Goal: Task Accomplishment & Management: Manage account settings

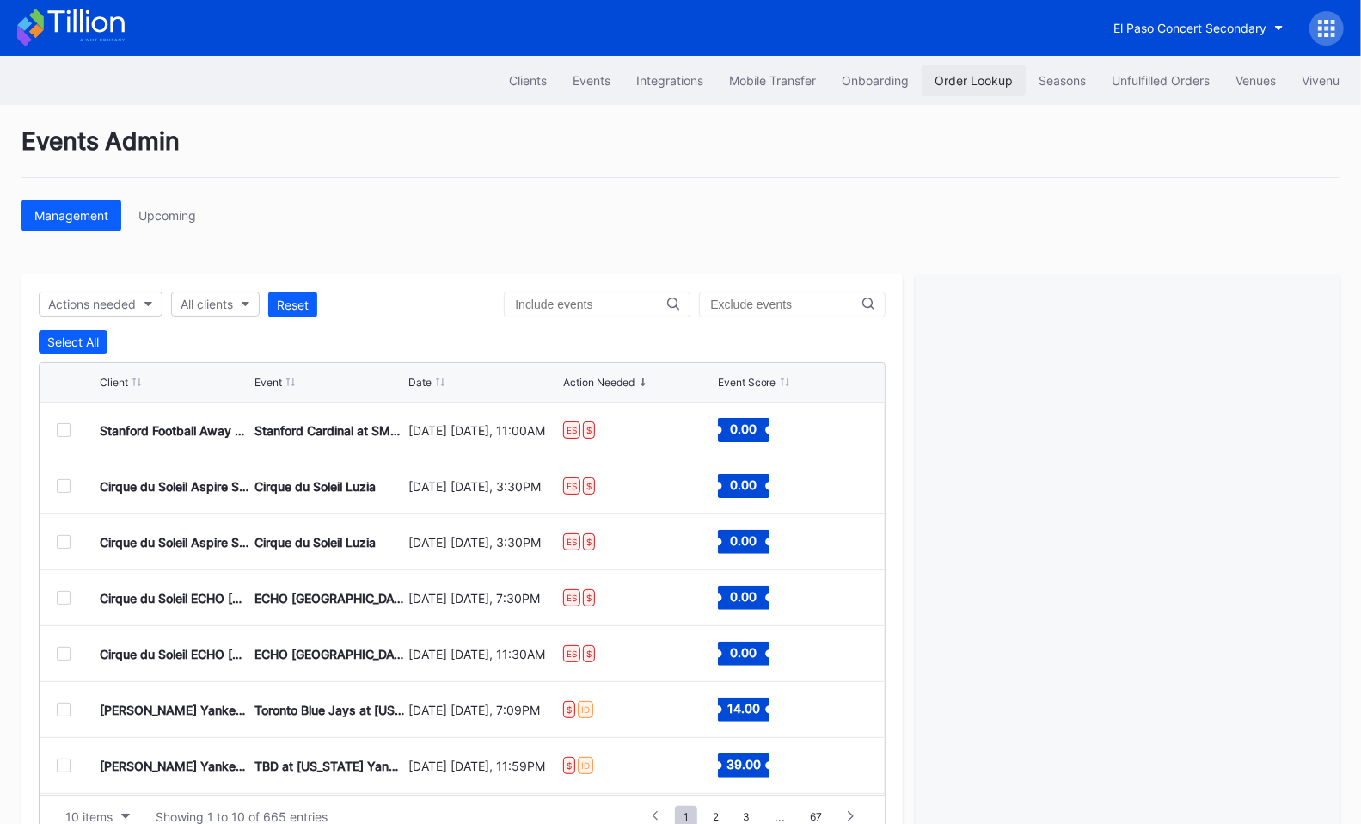
click at [953, 92] on button "Order Lookup" at bounding box center [974, 80] width 104 height 32
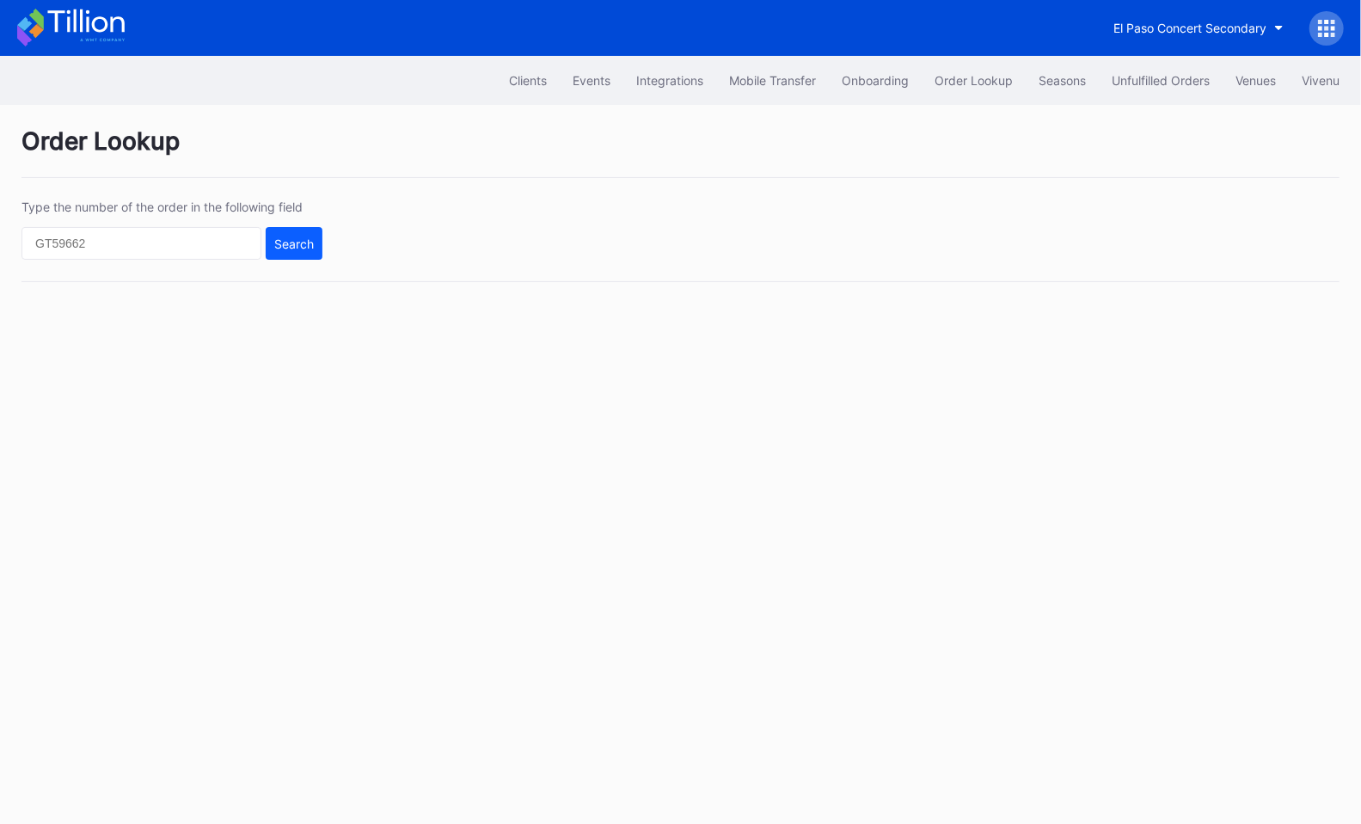
click at [215, 258] on div "Type the number of the order in the following field Search" at bounding box center [680, 240] width 1318 height 83
click at [194, 228] on input "text" at bounding box center [141, 243] width 240 height 33
paste input "76026197"
type input "76026197"
click at [298, 241] on div "Search" at bounding box center [294, 243] width 40 height 15
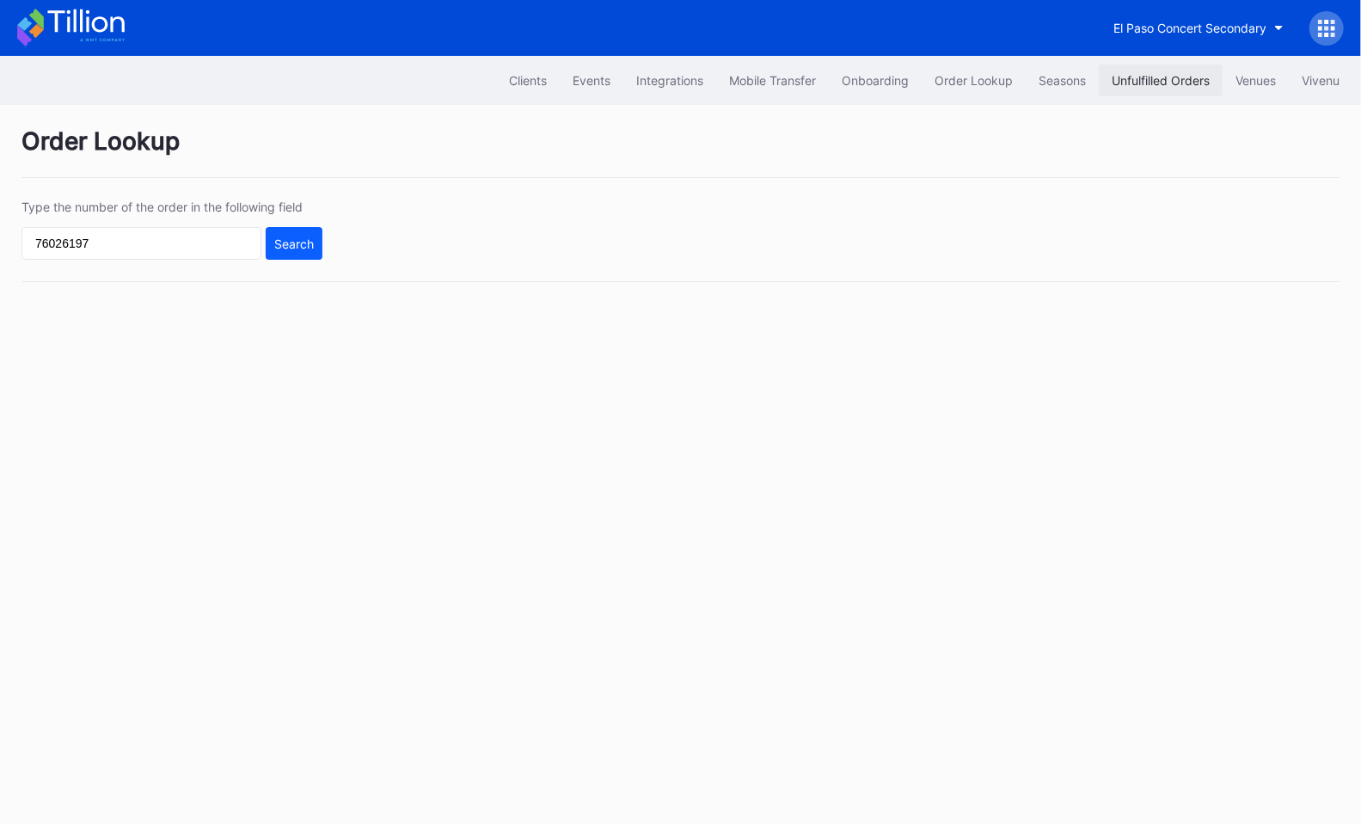
click at [1162, 79] on div "Unfulfilled Orders" at bounding box center [1161, 80] width 98 height 15
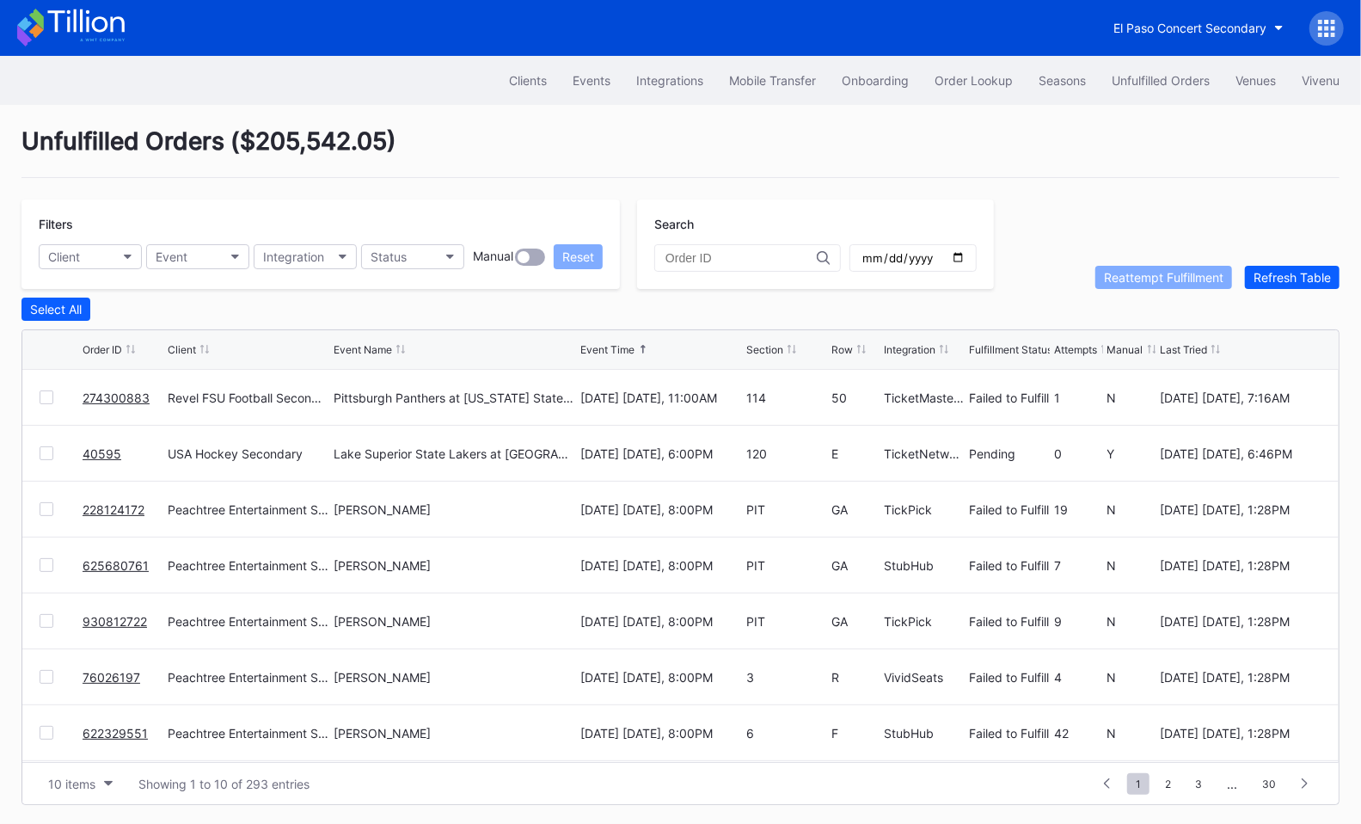
click at [45, 394] on div at bounding box center [47, 397] width 14 height 14
click at [1171, 273] on div "Reattempt Fulfillment" at bounding box center [1164, 277] width 120 height 15
click at [95, 451] on link "40595" at bounding box center [102, 453] width 39 height 15
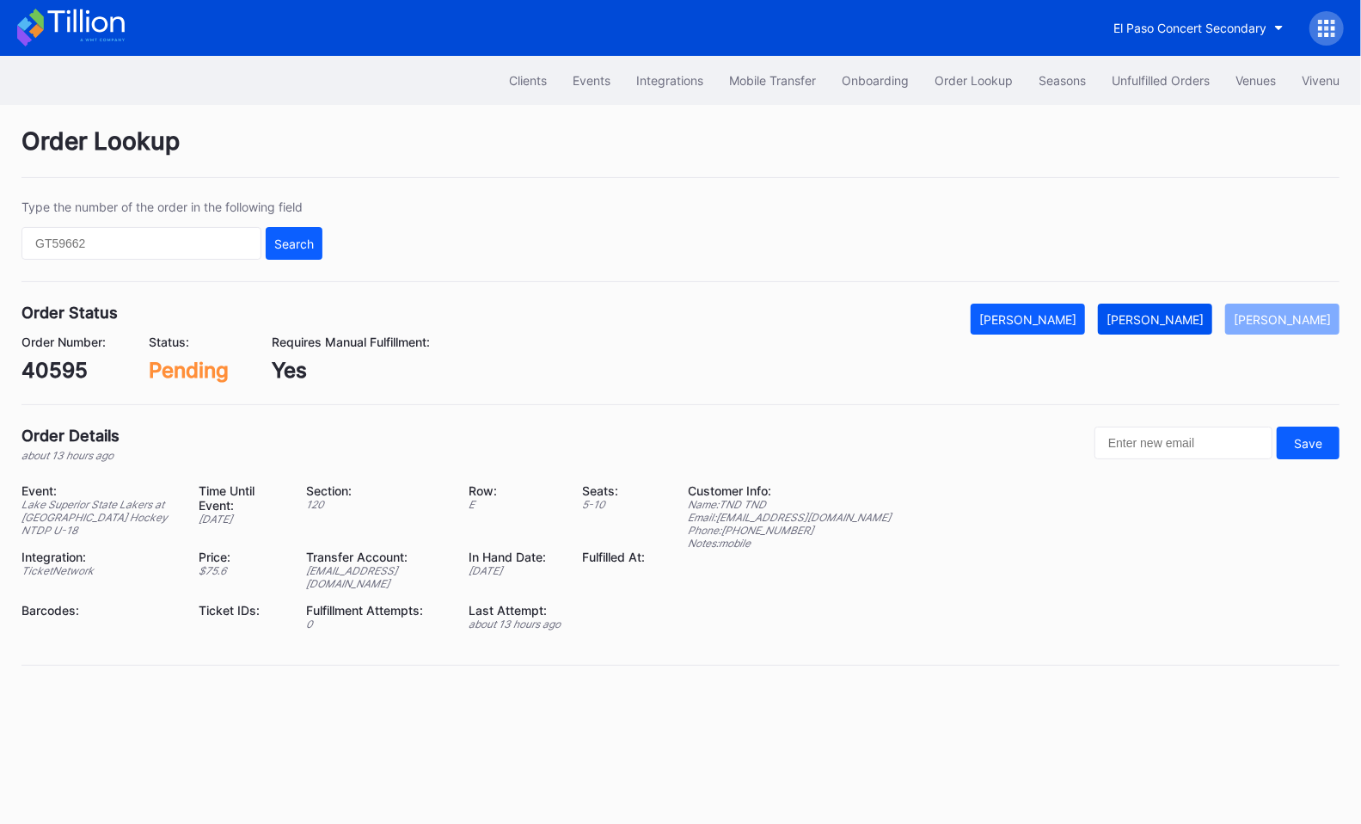
click at [1200, 316] on div "[PERSON_NAME]" at bounding box center [1155, 319] width 97 height 15
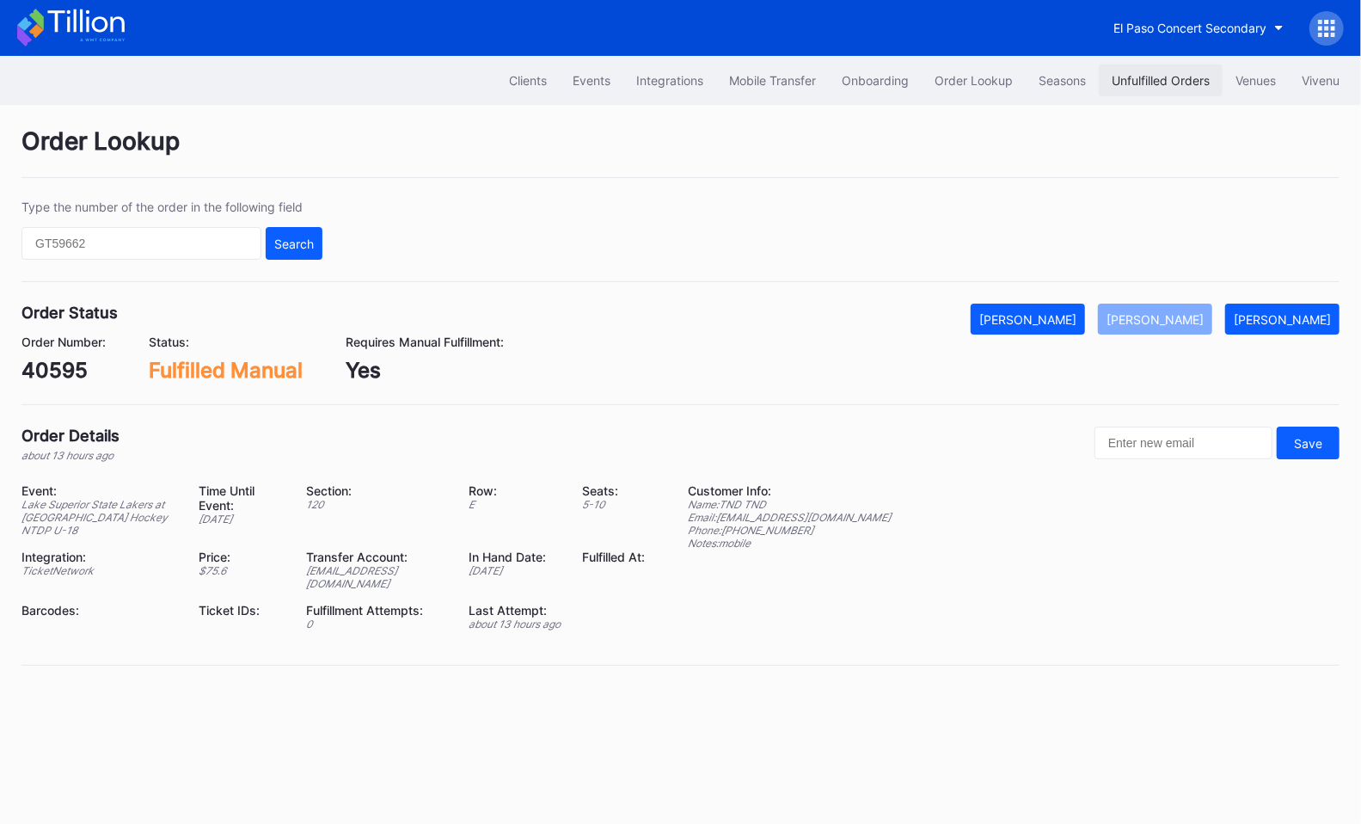
click at [1142, 86] on div "Unfulfilled Orders" at bounding box center [1161, 80] width 98 height 15
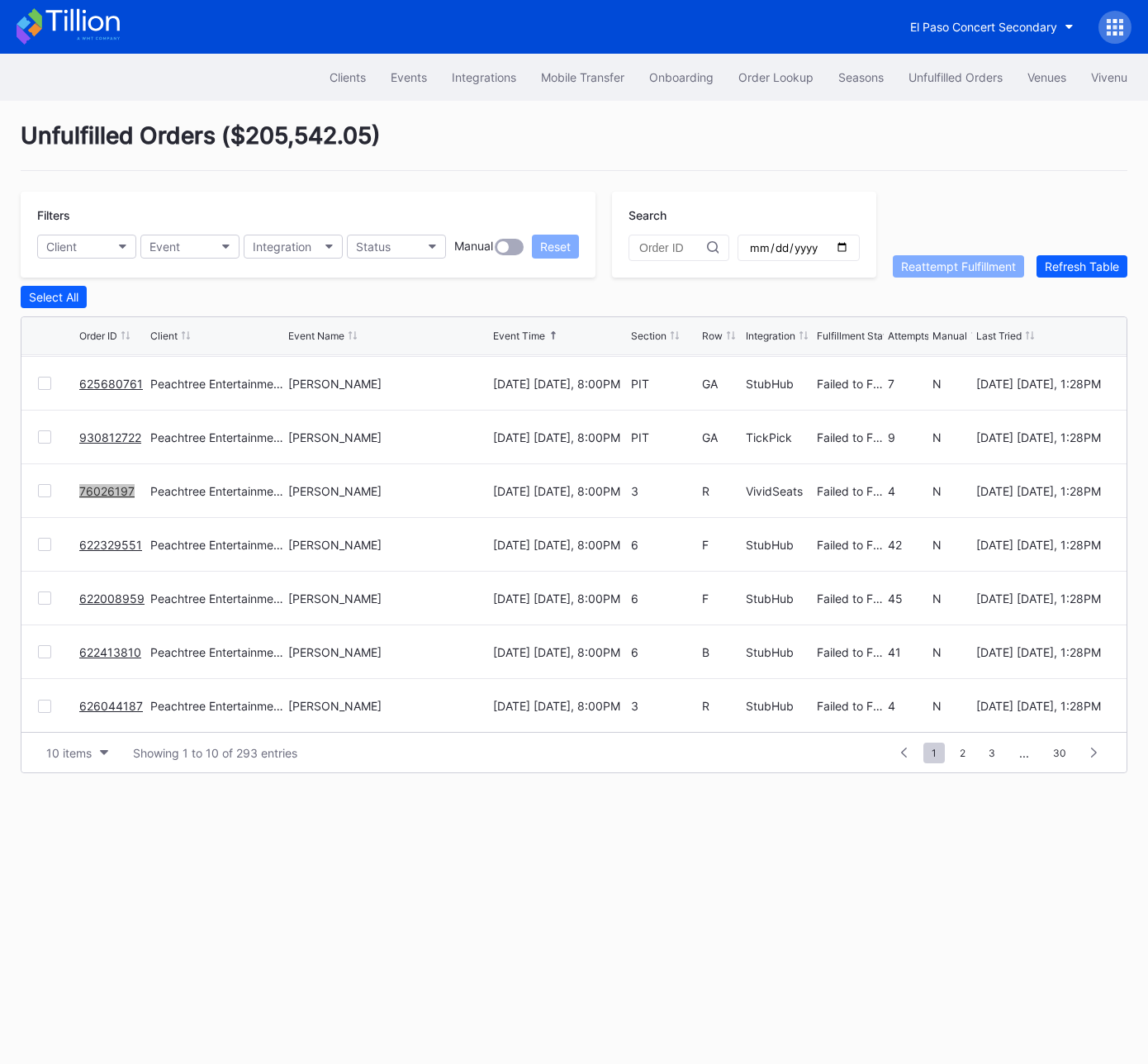
scroll to position [160, 0]
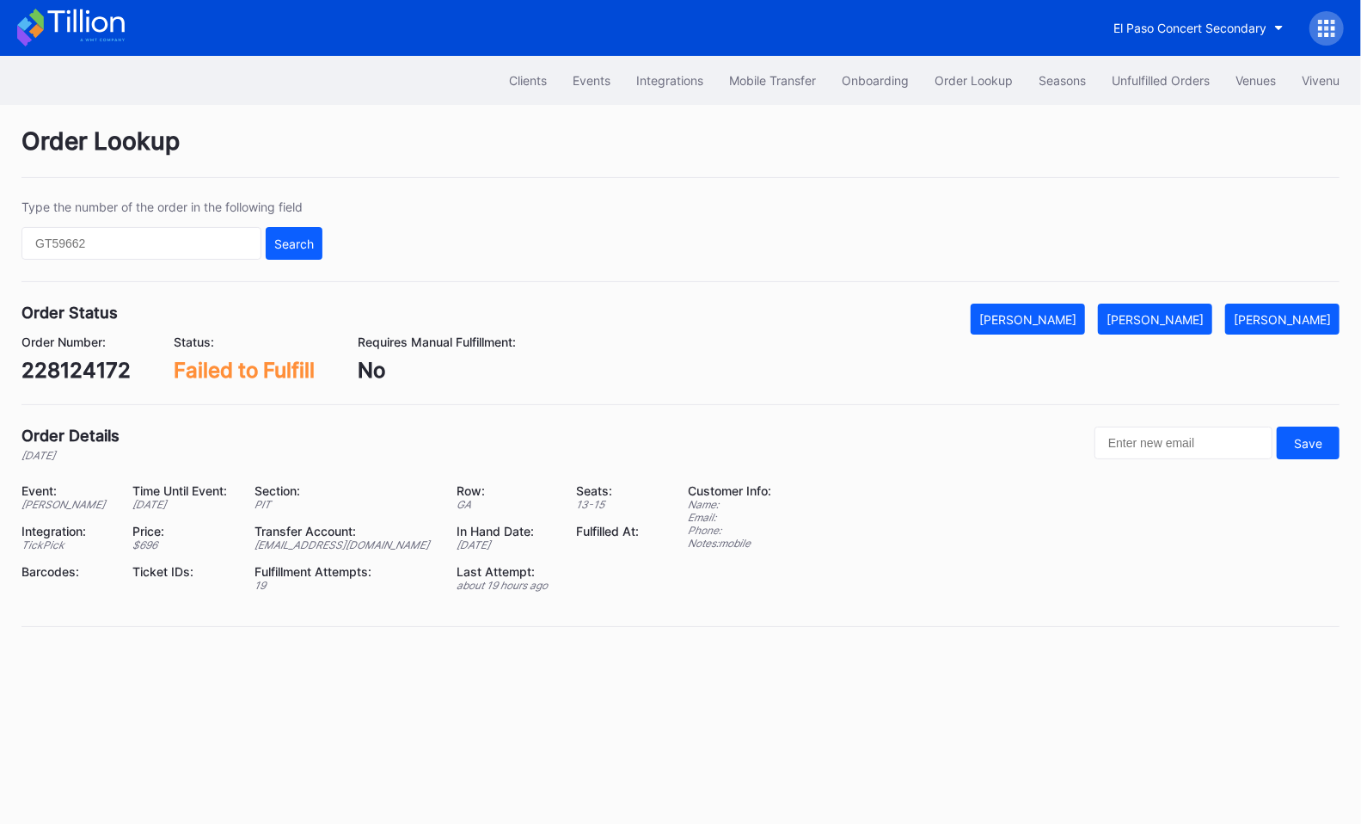
click at [92, 359] on div "228124172" at bounding box center [75, 370] width 109 height 25
copy div "228124172"
click at [1182, 324] on button "Mark Fulfilled" at bounding box center [1155, 319] width 114 height 31
click at [63, 379] on div "625680761" at bounding box center [77, 370] width 113 height 25
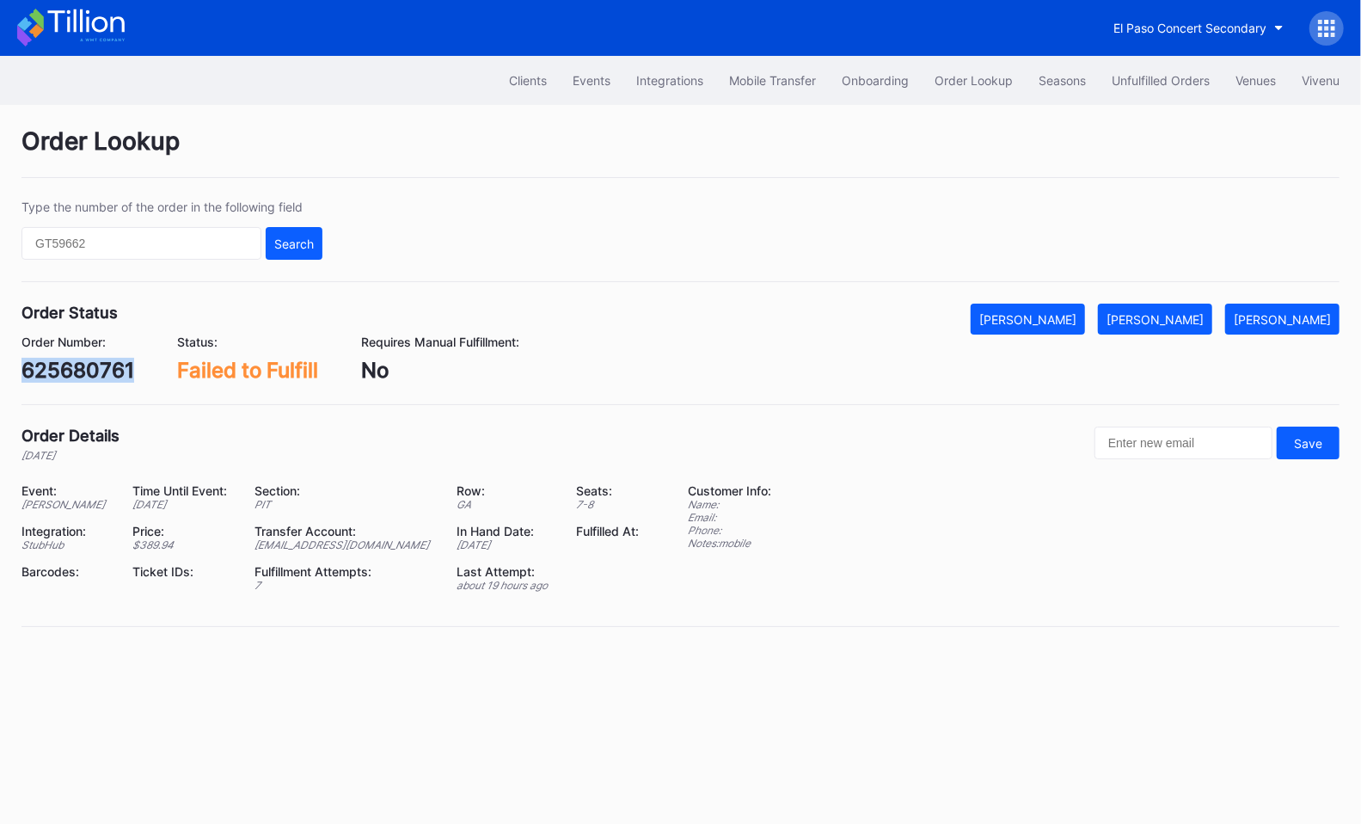
click at [63, 379] on div "625680761" at bounding box center [77, 370] width 113 height 25
copy div "625680761"
click at [1192, 316] on div "[PERSON_NAME]" at bounding box center [1155, 319] width 97 height 15
click at [115, 365] on div "930812722" at bounding box center [77, 370] width 113 height 25
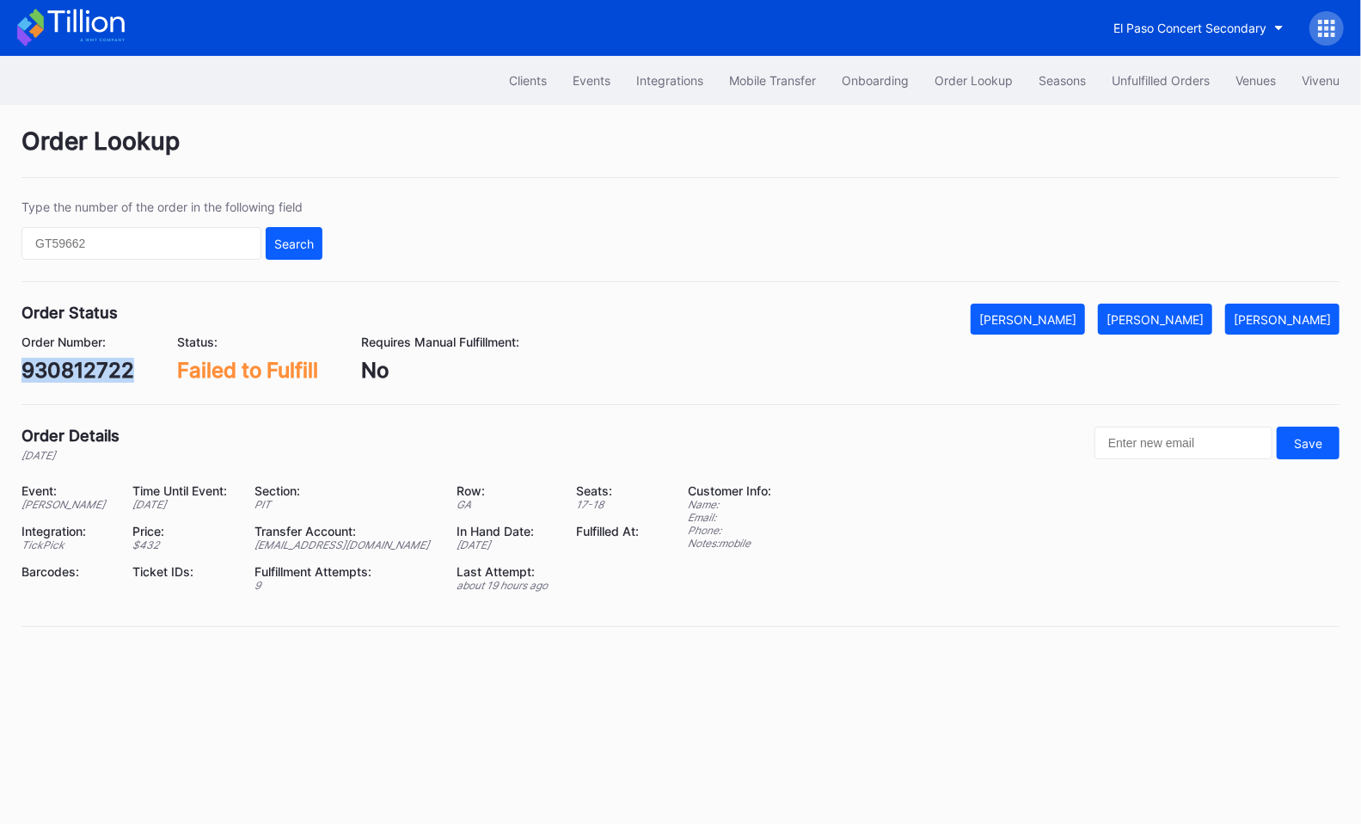
copy div "930812722"
click at [1204, 318] on div "[PERSON_NAME]" at bounding box center [1155, 319] width 97 height 15
copy div "930812722"
click at [83, 359] on div "76026197" at bounding box center [70, 370] width 99 height 25
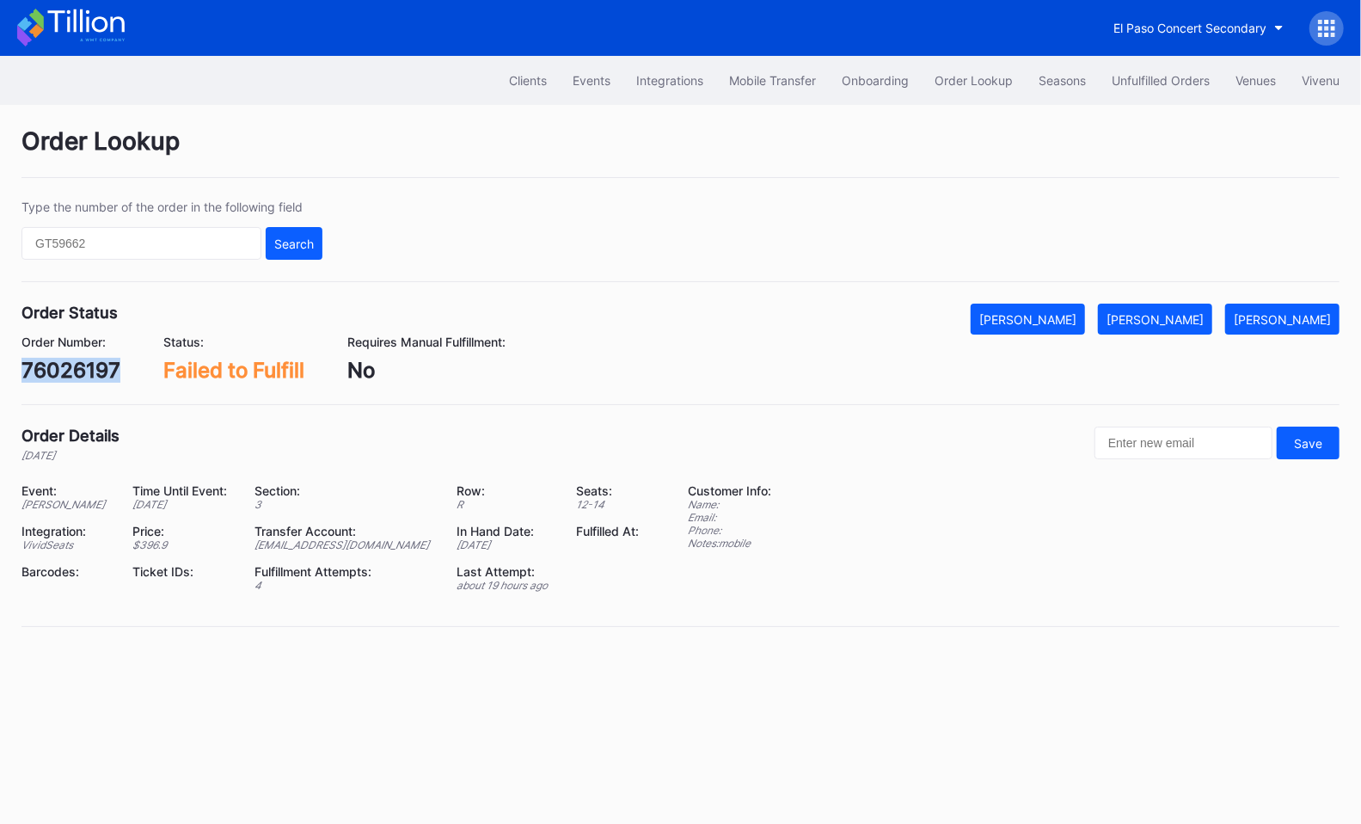
copy div "76026197"
click at [1204, 312] on div "[PERSON_NAME]" at bounding box center [1155, 319] width 97 height 15
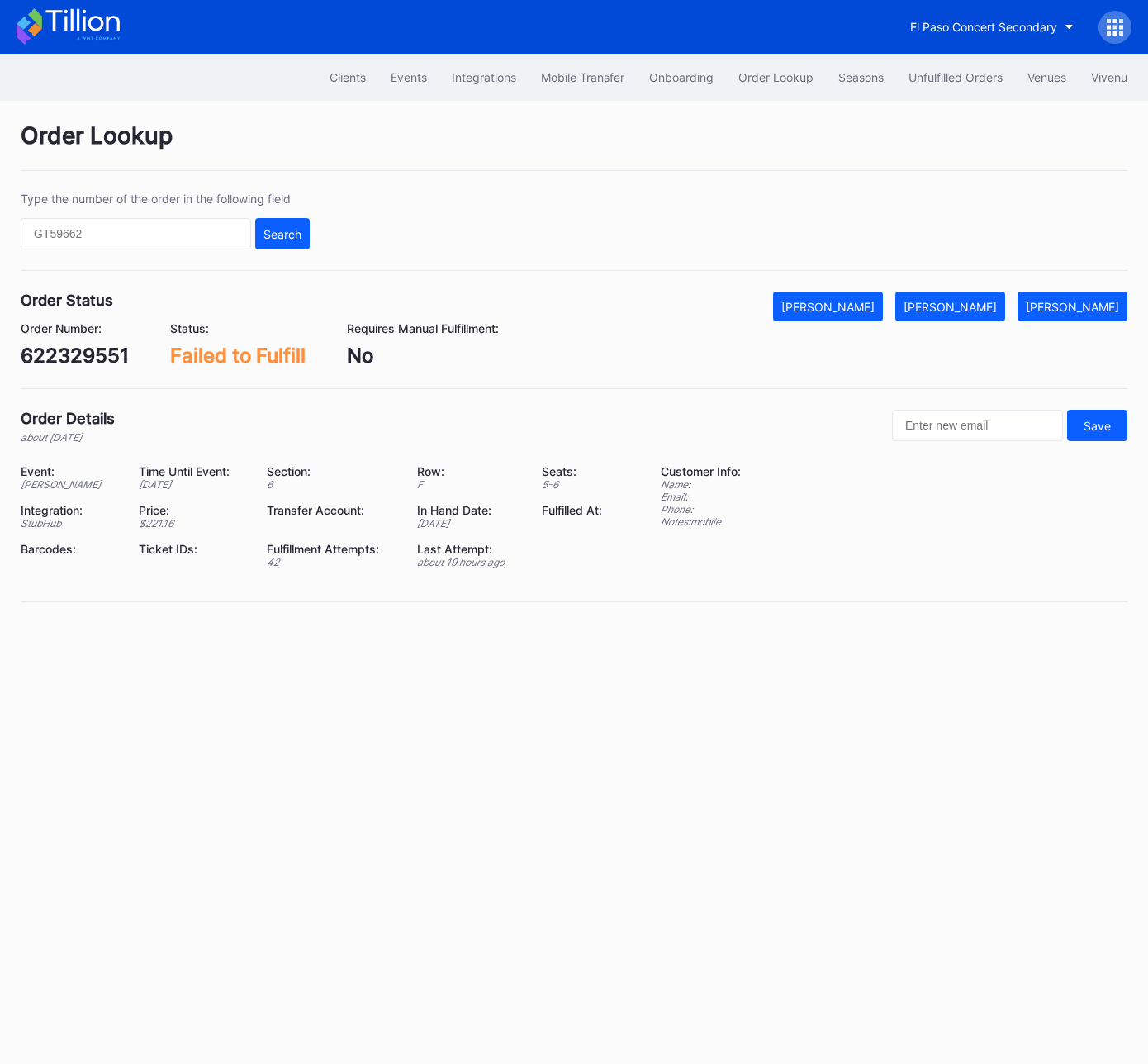
click at [105, 353] on div "622329551" at bounding box center [74, 355] width 109 height 24
copy div "622329551"
drag, startPoint x: 988, startPoint y: 303, endPoint x: 1034, endPoint y: 289, distance: 48.1
click at [988, 303] on div "[PERSON_NAME]" at bounding box center [950, 306] width 93 height 14
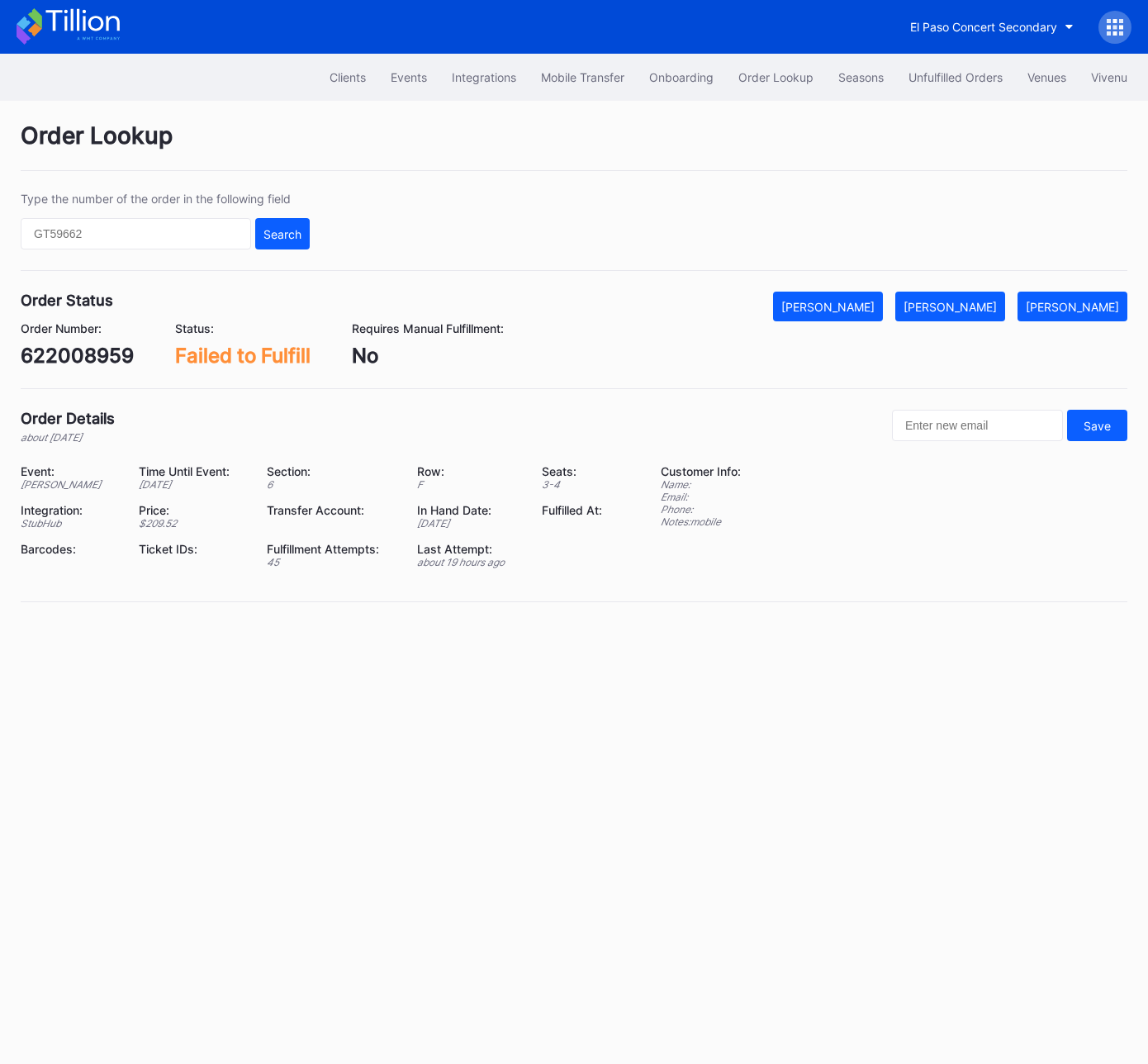
click at [91, 355] on div "622008959" at bounding box center [77, 355] width 113 height 24
copy div "622008959"
click at [974, 303] on div "[PERSON_NAME]" at bounding box center [950, 306] width 93 height 14
click at [86, 356] on div "622413810" at bounding box center [73, 355] width 107 height 24
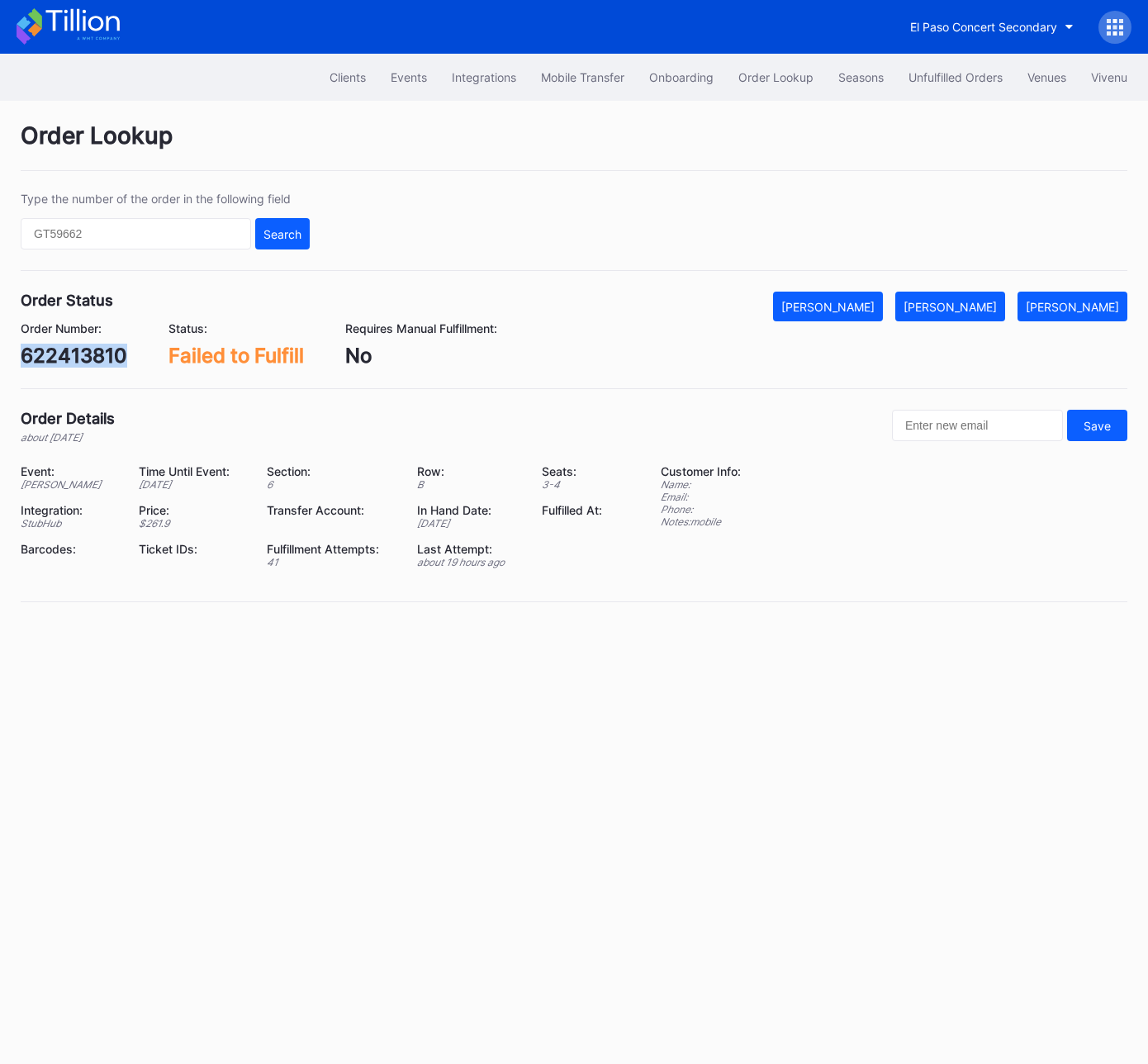
click at [86, 355] on div "622413810" at bounding box center [73, 355] width 107 height 24
copy div "622413810"
click at [988, 300] on div "[PERSON_NAME]" at bounding box center [950, 306] width 93 height 14
click at [106, 355] on div "0ry7ck60k5m" at bounding box center [85, 355] width 132 height 24
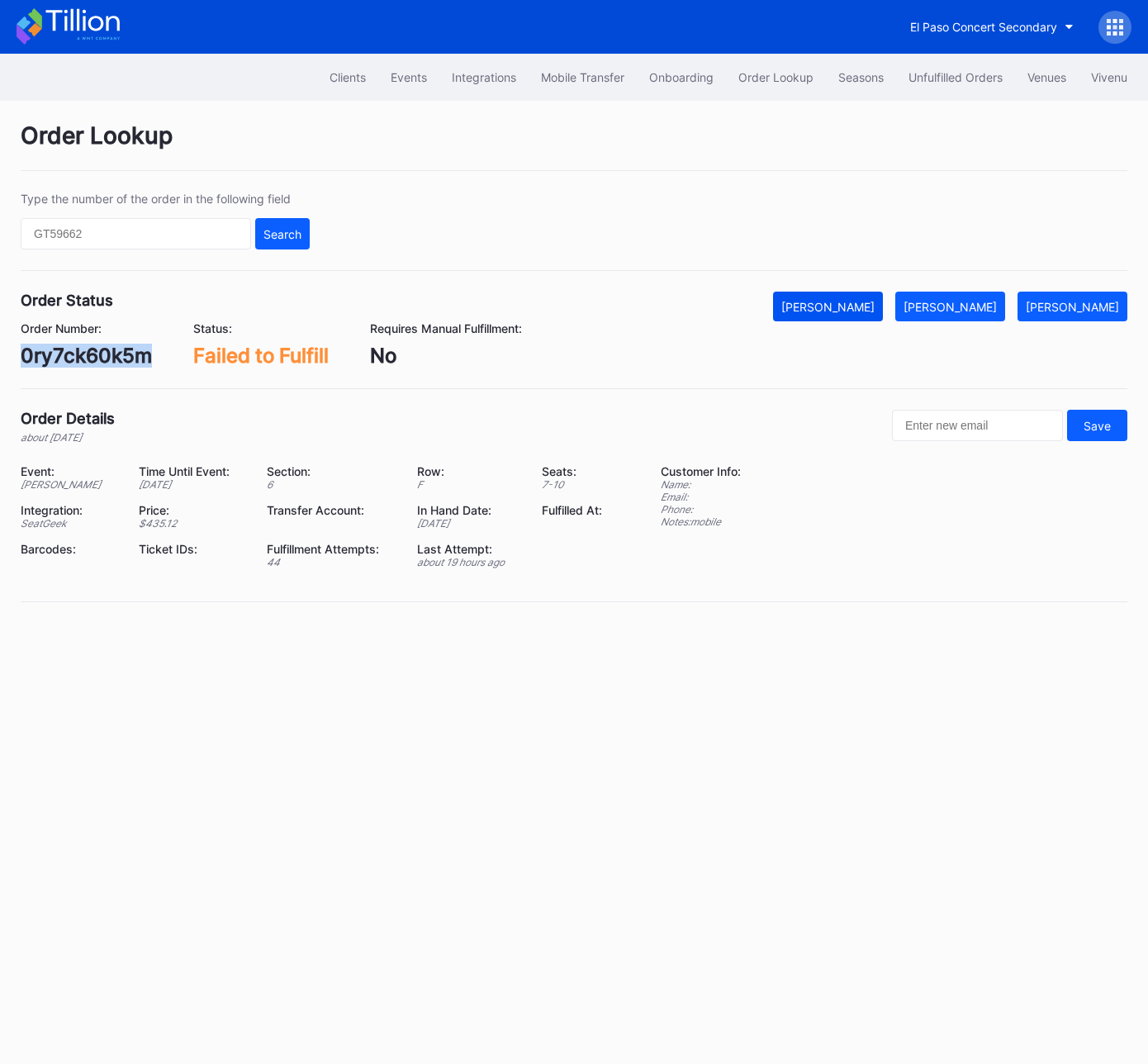
copy div "0ry7ck60k5m"
click at [962, 310] on div "[PERSON_NAME]" at bounding box center [950, 306] width 93 height 14
click at [89, 351] on div "75347232" at bounding box center [69, 355] width 98 height 24
copy div "75347232"
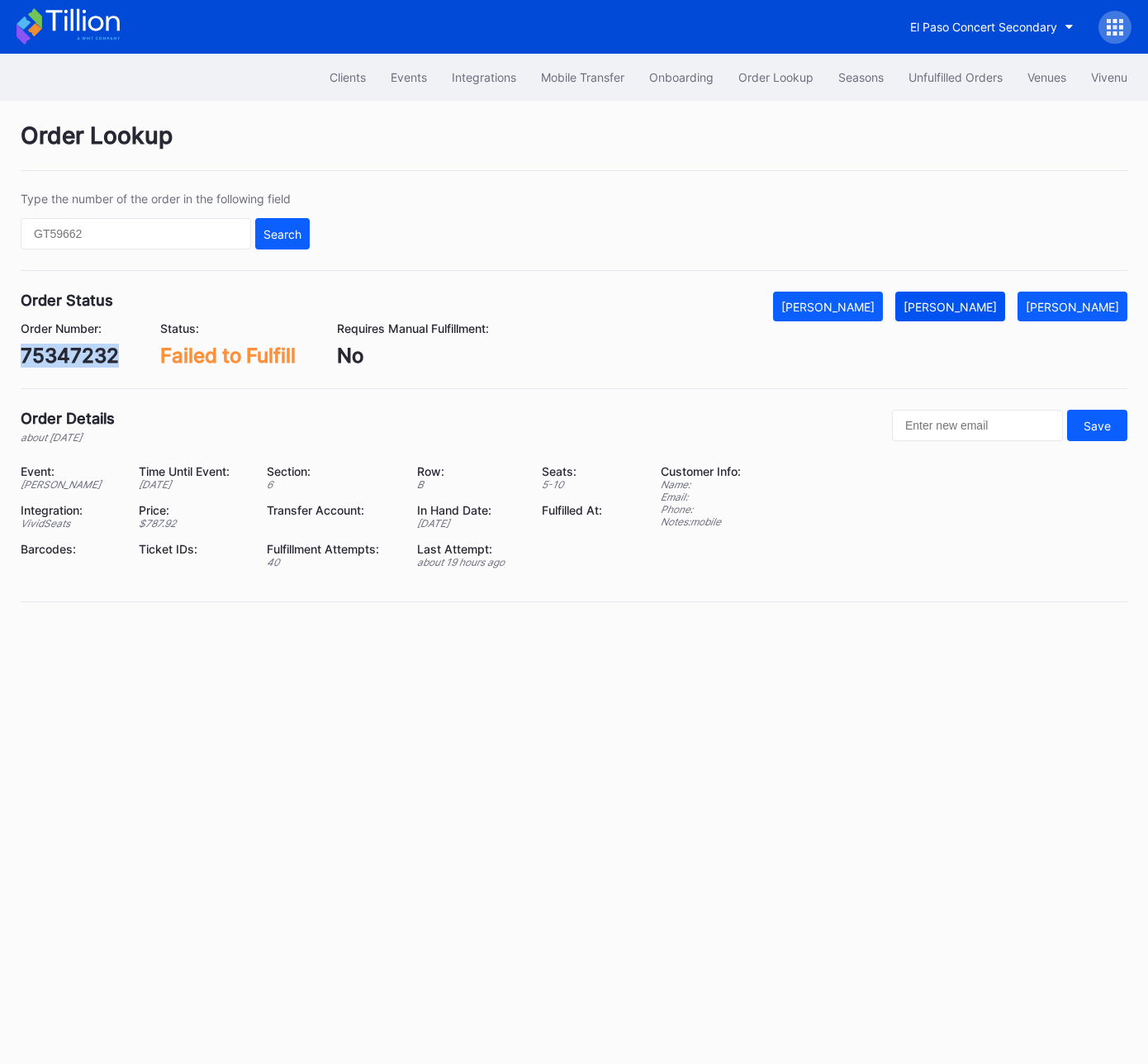
click at [976, 300] on div "[PERSON_NAME]" at bounding box center [950, 306] width 93 height 14
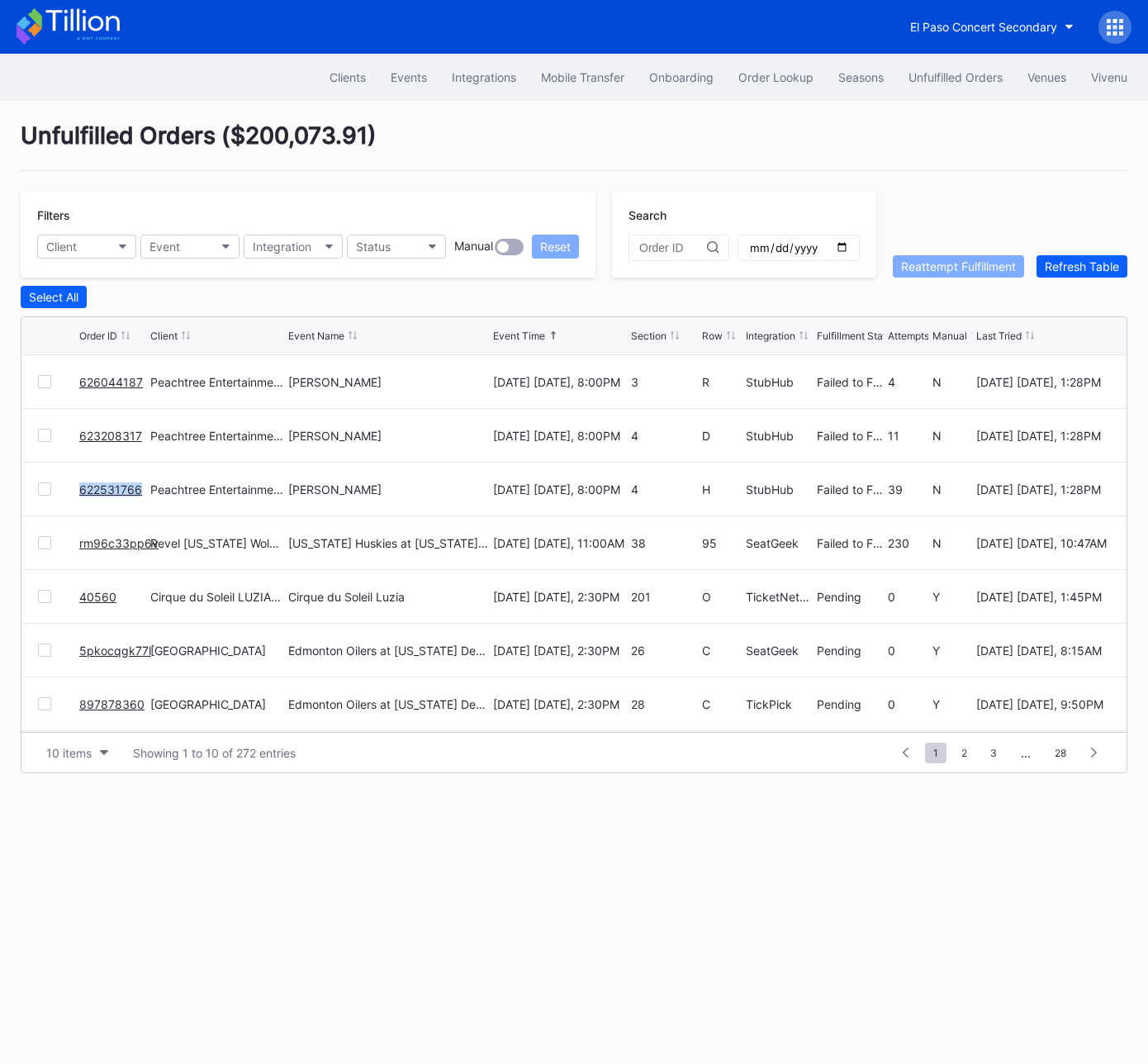
click at [110, 540] on link "rm96c33pp6v" at bounding box center [119, 543] width 80 height 14
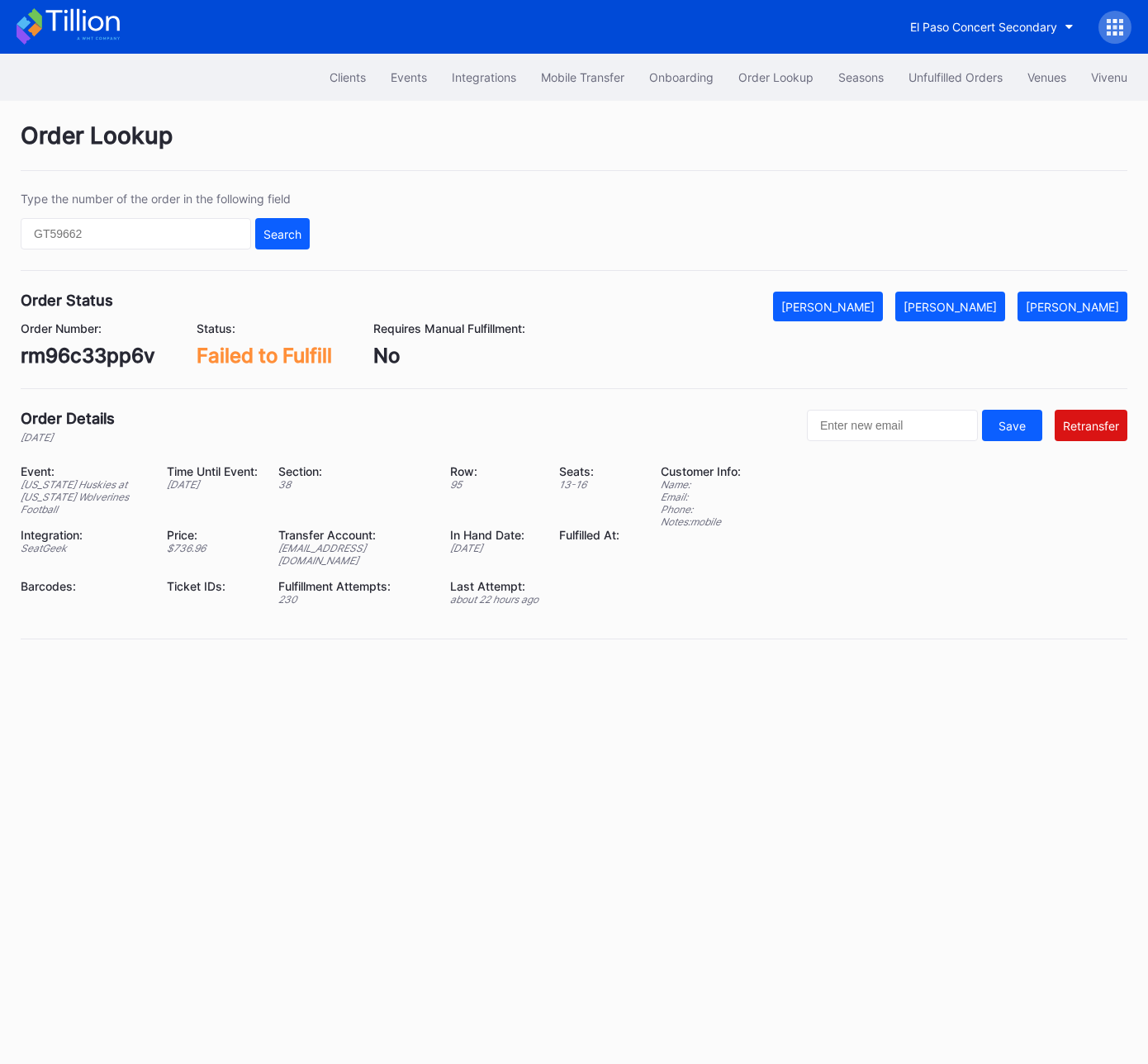
click at [80, 358] on div "rm96c33pp6v" at bounding box center [87, 355] width 134 height 24
copy div "rm96c33pp6v"
click at [935, 73] on div "Unfulfilled Orders" at bounding box center [956, 77] width 94 height 14
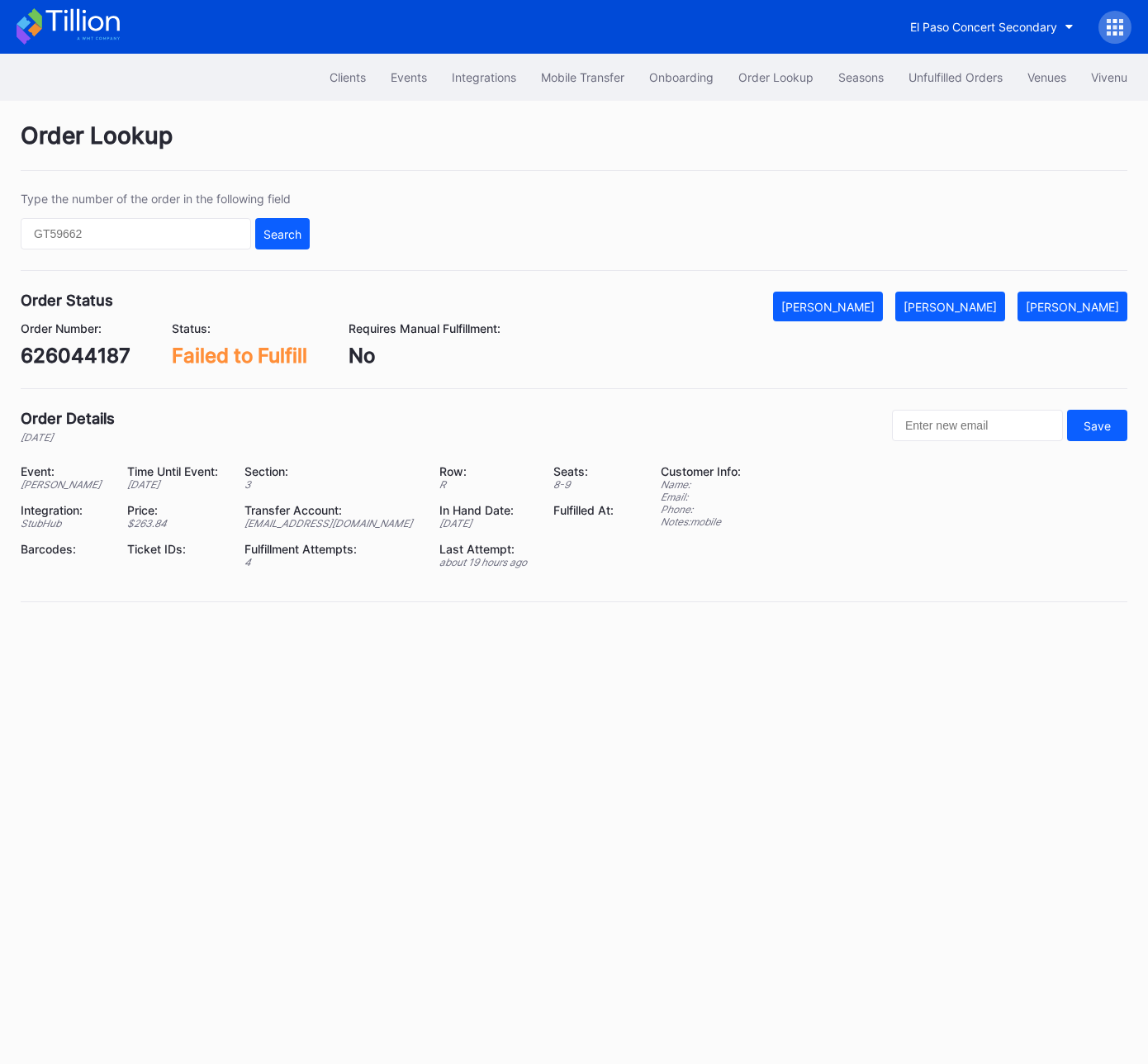
click at [88, 351] on div "626044187" at bounding box center [75, 355] width 110 height 24
copy div "626044187"
click at [1003, 296] on button "[PERSON_NAME]" at bounding box center [950, 306] width 110 height 30
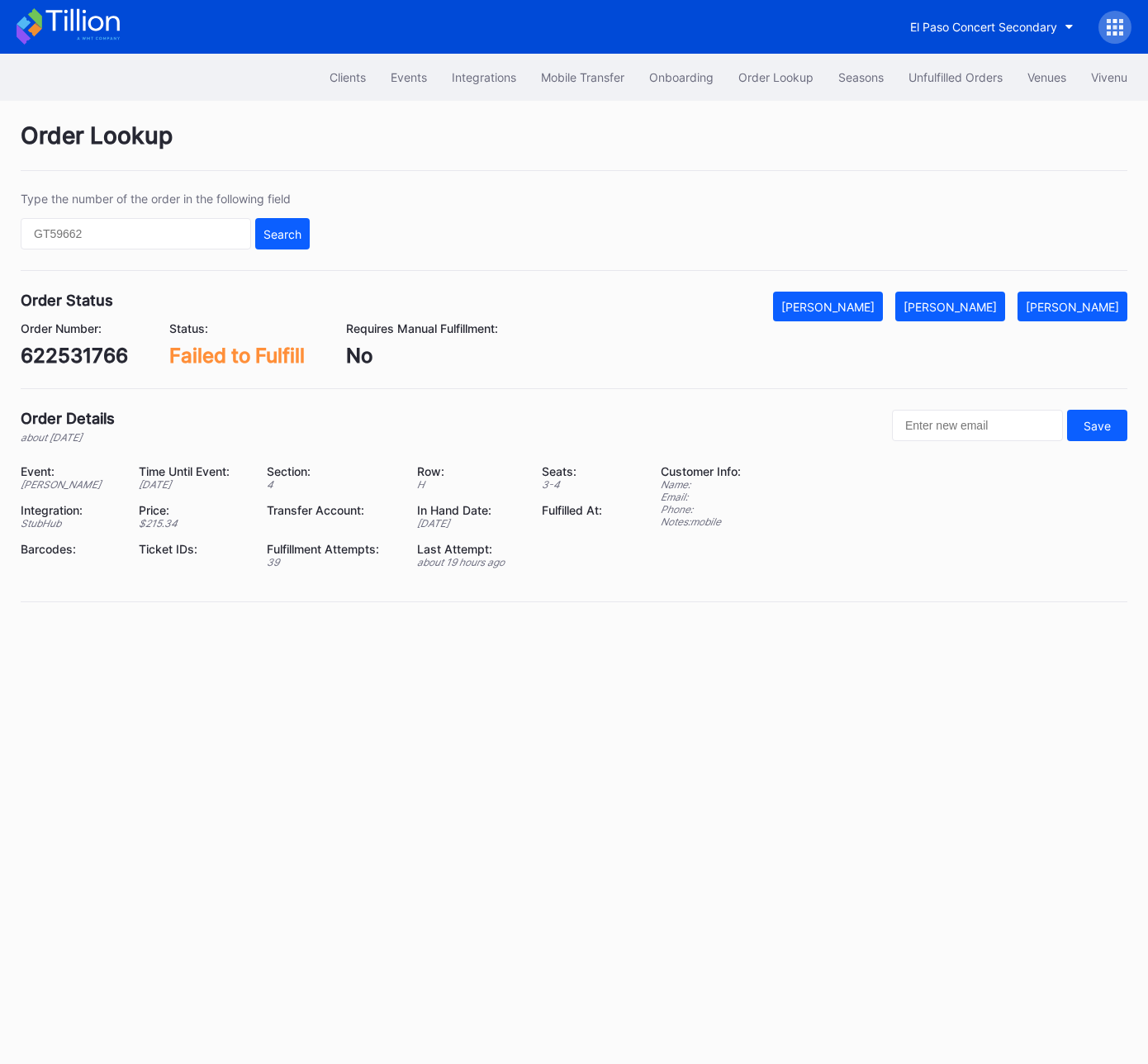
click at [85, 351] on div "622531766" at bounding box center [74, 355] width 108 height 24
copy div "622531766"
click at [980, 307] on div "[PERSON_NAME]" at bounding box center [950, 306] width 93 height 14
click at [91, 359] on div "623208317" at bounding box center [74, 355] width 109 height 24
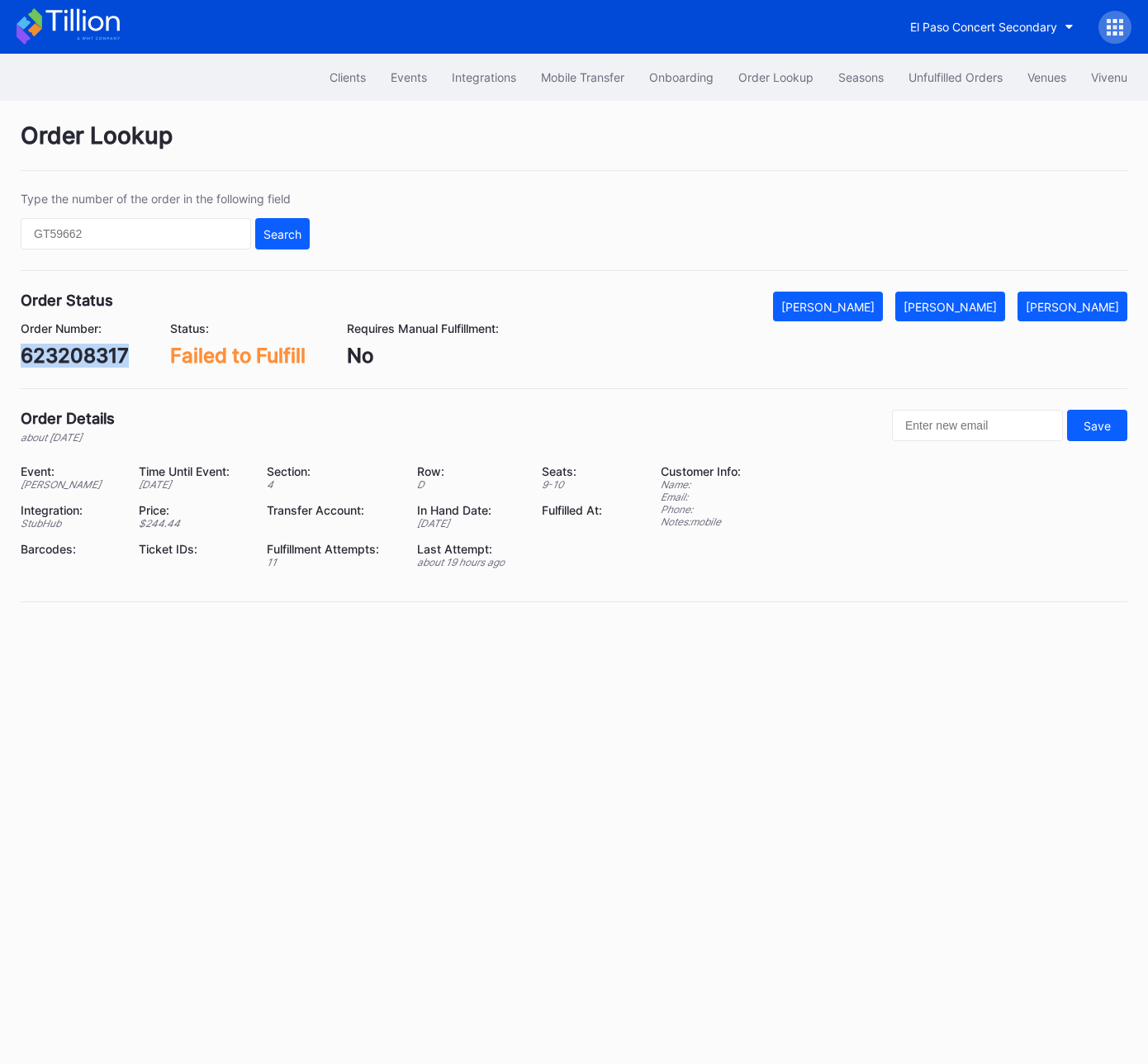
click at [91, 359] on div "623208317" at bounding box center [74, 355] width 109 height 24
copy div "623208317"
click at [974, 303] on div "Mark Fulfilled" at bounding box center [950, 306] width 93 height 14
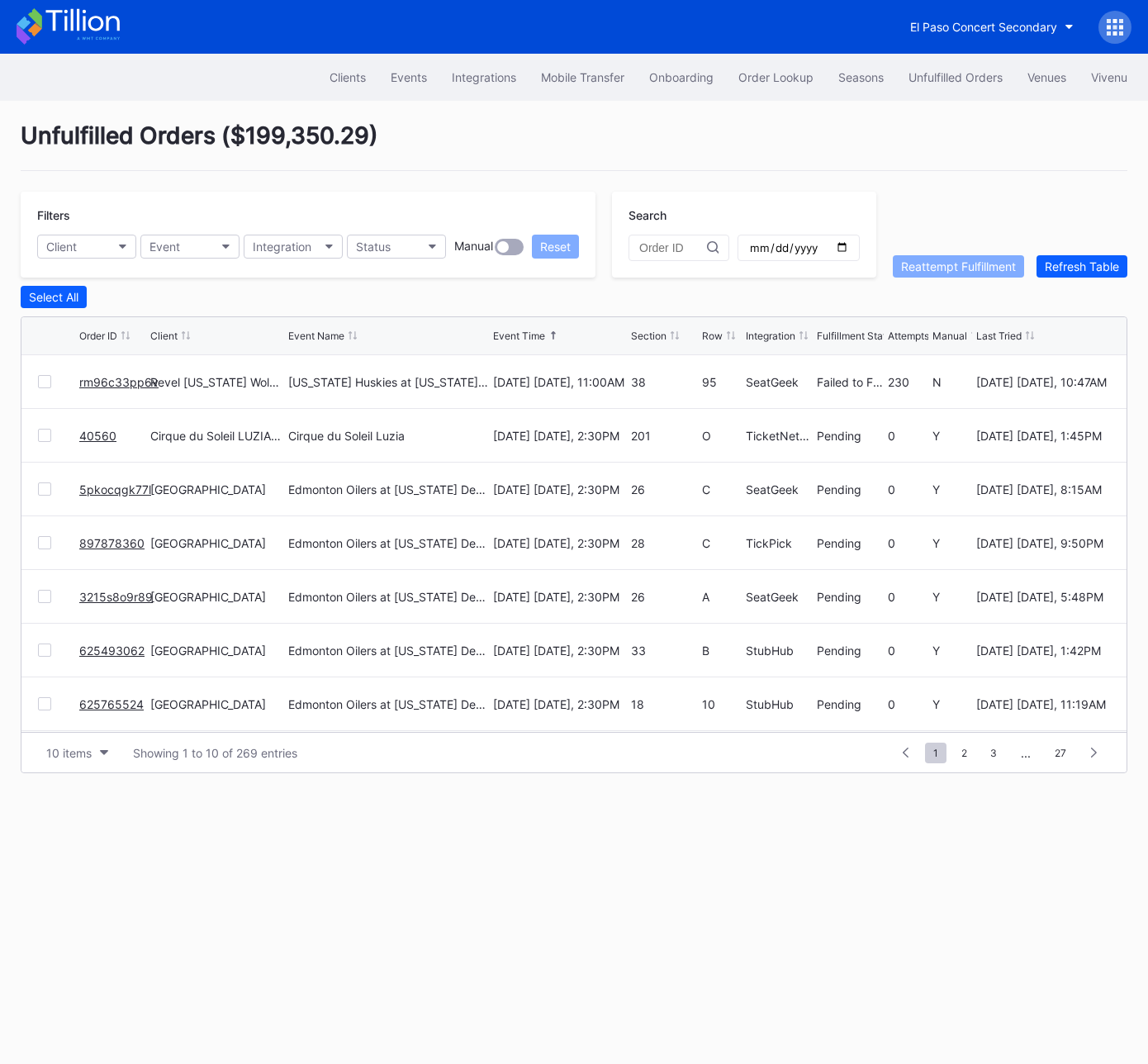
click at [110, 377] on link "rm96c33pp6v" at bounding box center [119, 381] width 80 height 14
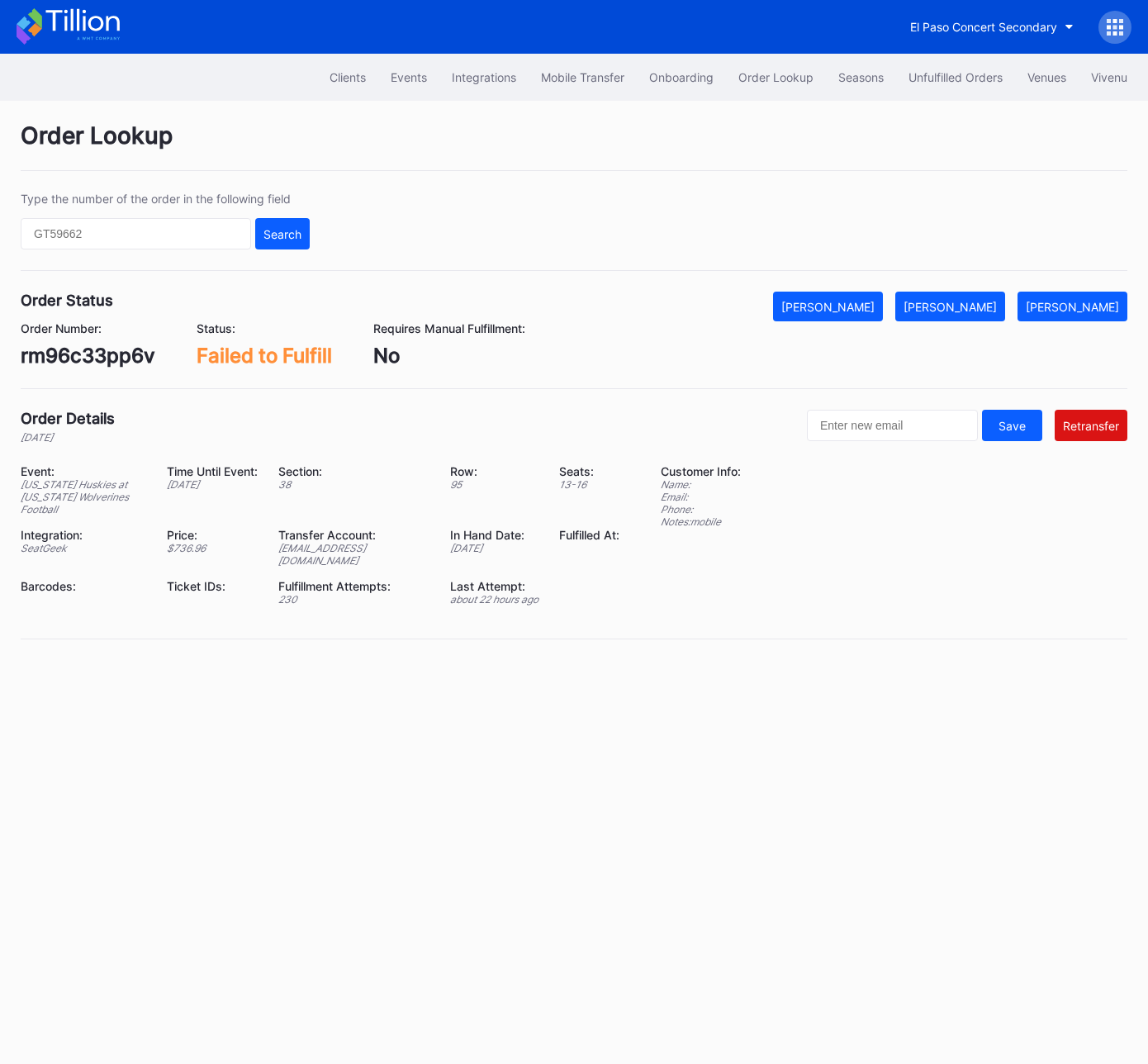
click at [363, 542] on div "[EMAIL_ADDRESS][DOMAIN_NAME]" at bounding box center [354, 554] width 151 height 25
click at [362, 542] on div "[EMAIL_ADDRESS][DOMAIN_NAME]" at bounding box center [354, 554] width 151 height 25
click at [363, 542] on div "[EMAIL_ADDRESS][DOMAIN_NAME]" at bounding box center [354, 554] width 151 height 25
click at [112, 356] on div "rm96c33pp6v" at bounding box center [87, 355] width 134 height 24
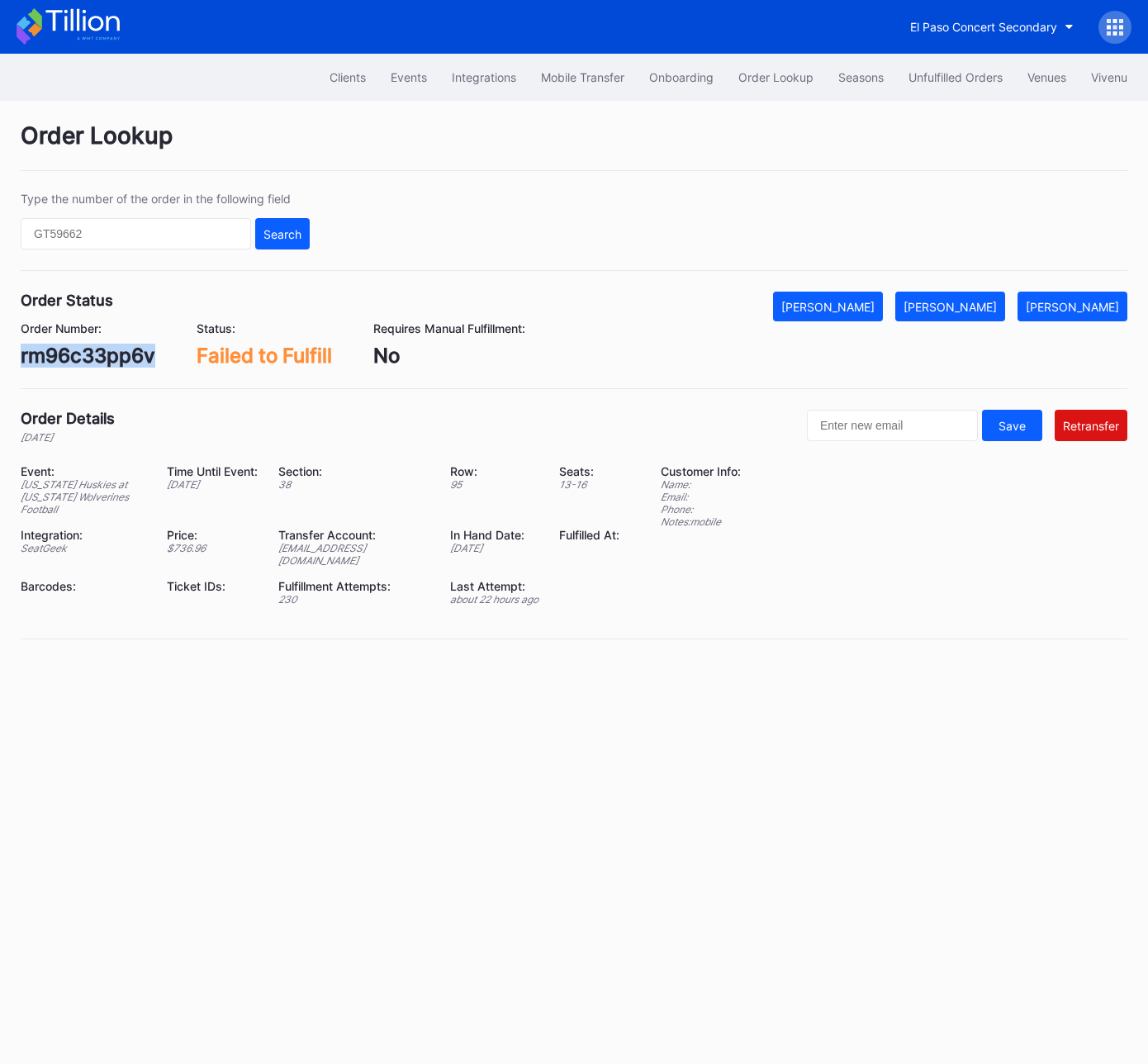
copy div "rm96c33pp6v"
click at [990, 304] on div "[PERSON_NAME]" at bounding box center [950, 306] width 93 height 14
click at [958, 68] on button "Unfulfilled Orders" at bounding box center [956, 77] width 119 height 31
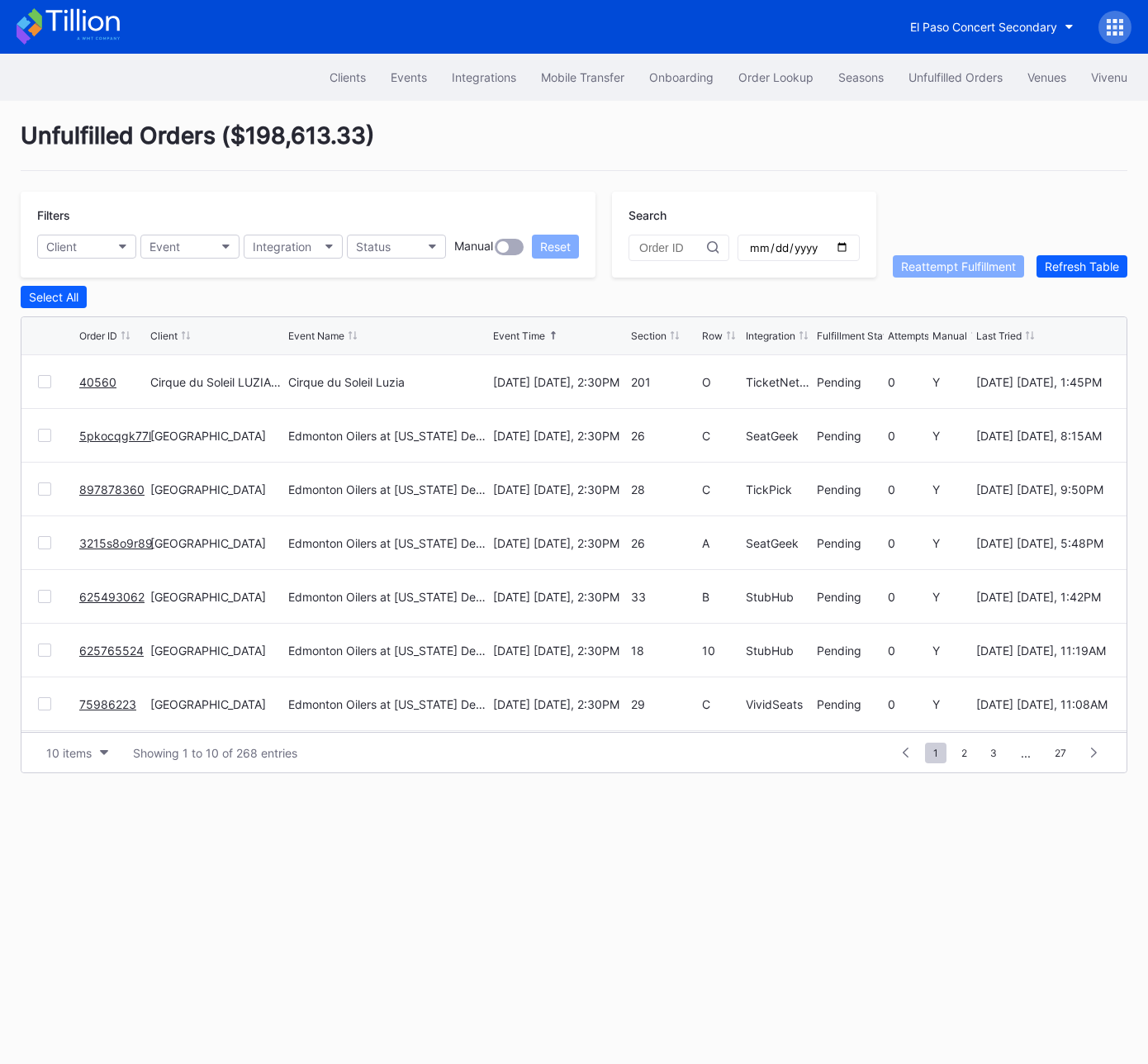
click at [685, 882] on div "Clients Events Integrations Mobile Transfer Onboarding Order Lookup Seasons Unf…" at bounding box center [574, 559] width 1148 height 1010
drag, startPoint x: 928, startPoint y: 77, endPoint x: 878, endPoint y: 72, distance: 50.2
click at [928, 77] on div "Unfulfilled Orders" at bounding box center [956, 77] width 94 height 14
click at [104, 247] on button "Client" at bounding box center [86, 246] width 99 height 24
type input "be"
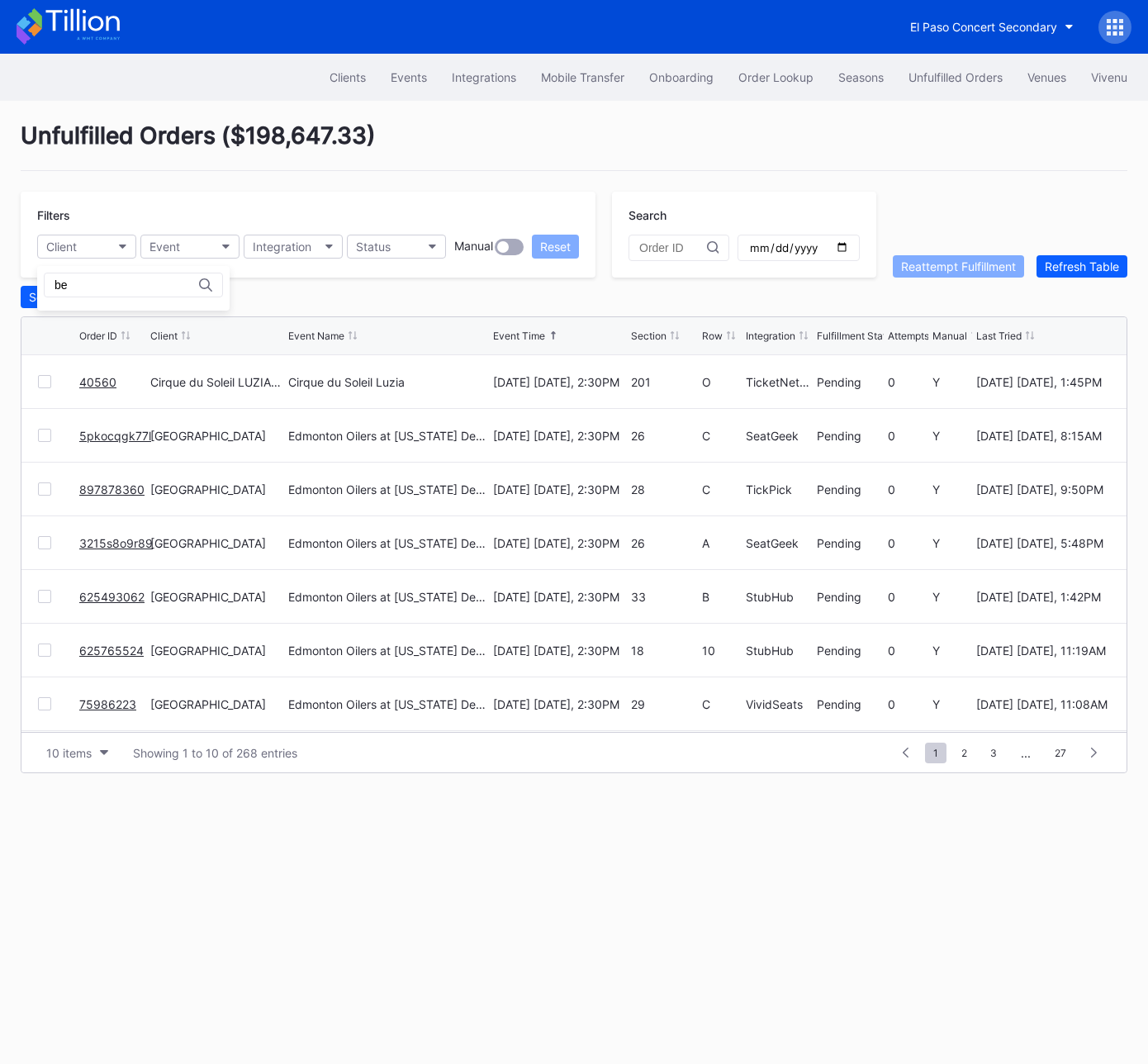
drag, startPoint x: 852, startPoint y: 135, endPoint x: 864, endPoint y: 2, distance: 133.5
click at [745, 75] on div "Order Lookup" at bounding box center [776, 77] width 75 height 14
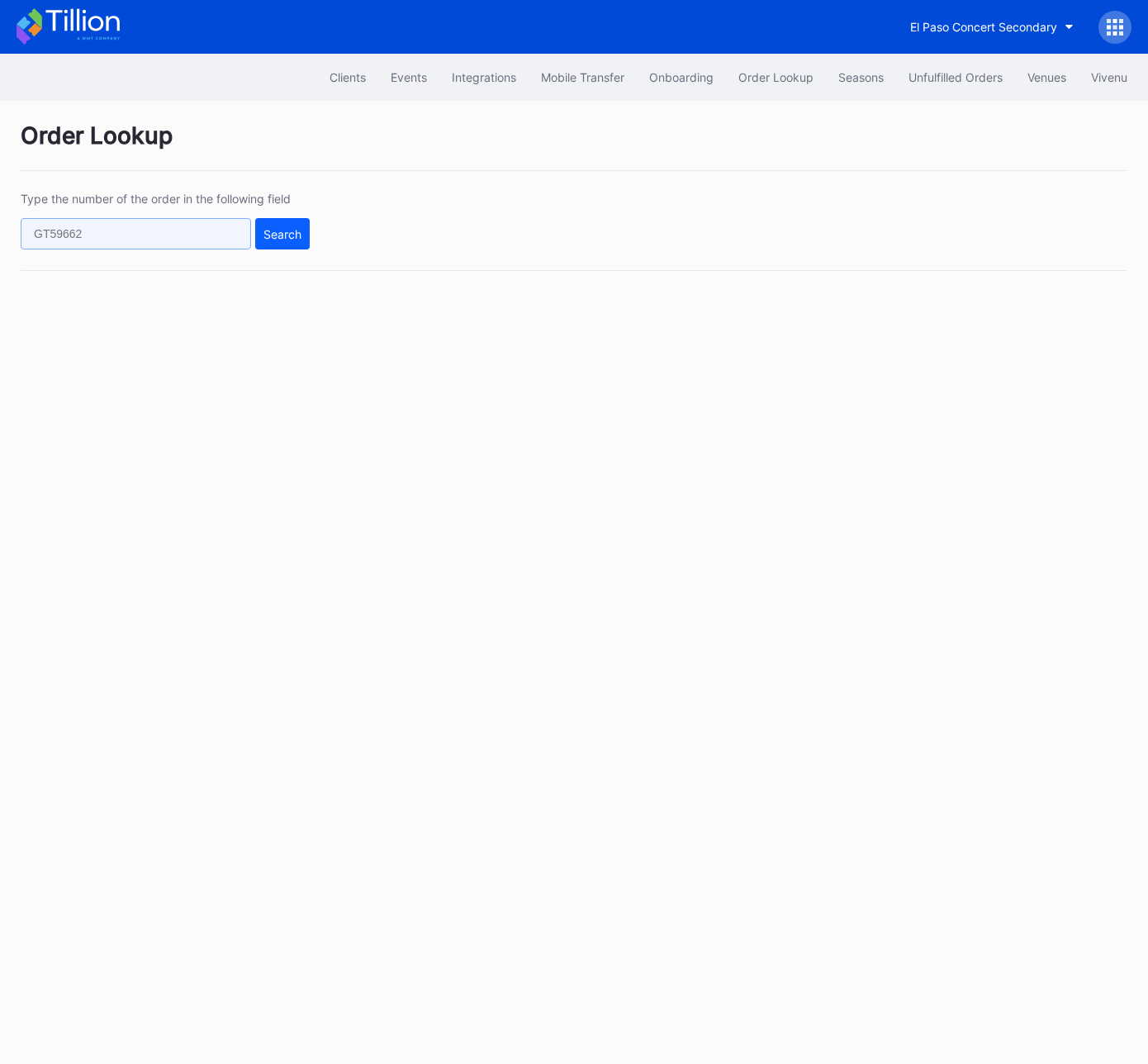
click at [165, 231] on input "text" at bounding box center [135, 233] width 231 height 32
paste input "vnk6tqvpw8p"
click at [286, 230] on div "Search" at bounding box center [282, 233] width 38 height 14
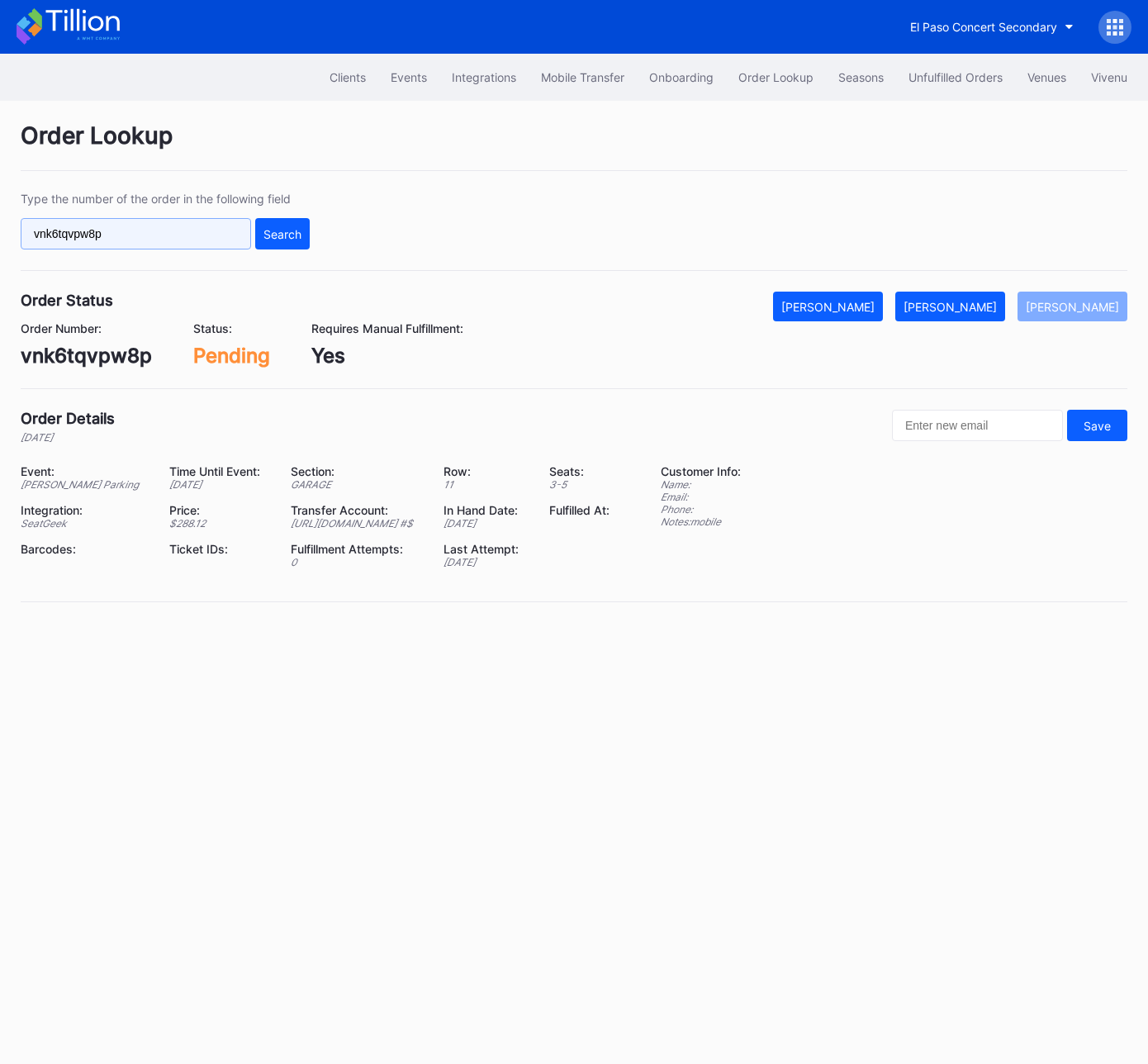
click at [204, 225] on input "vnk6tqvpw8p" at bounding box center [135, 233] width 231 height 32
paste input "72525428"
click at [288, 233] on div "Search" at bounding box center [282, 233] width 38 height 14
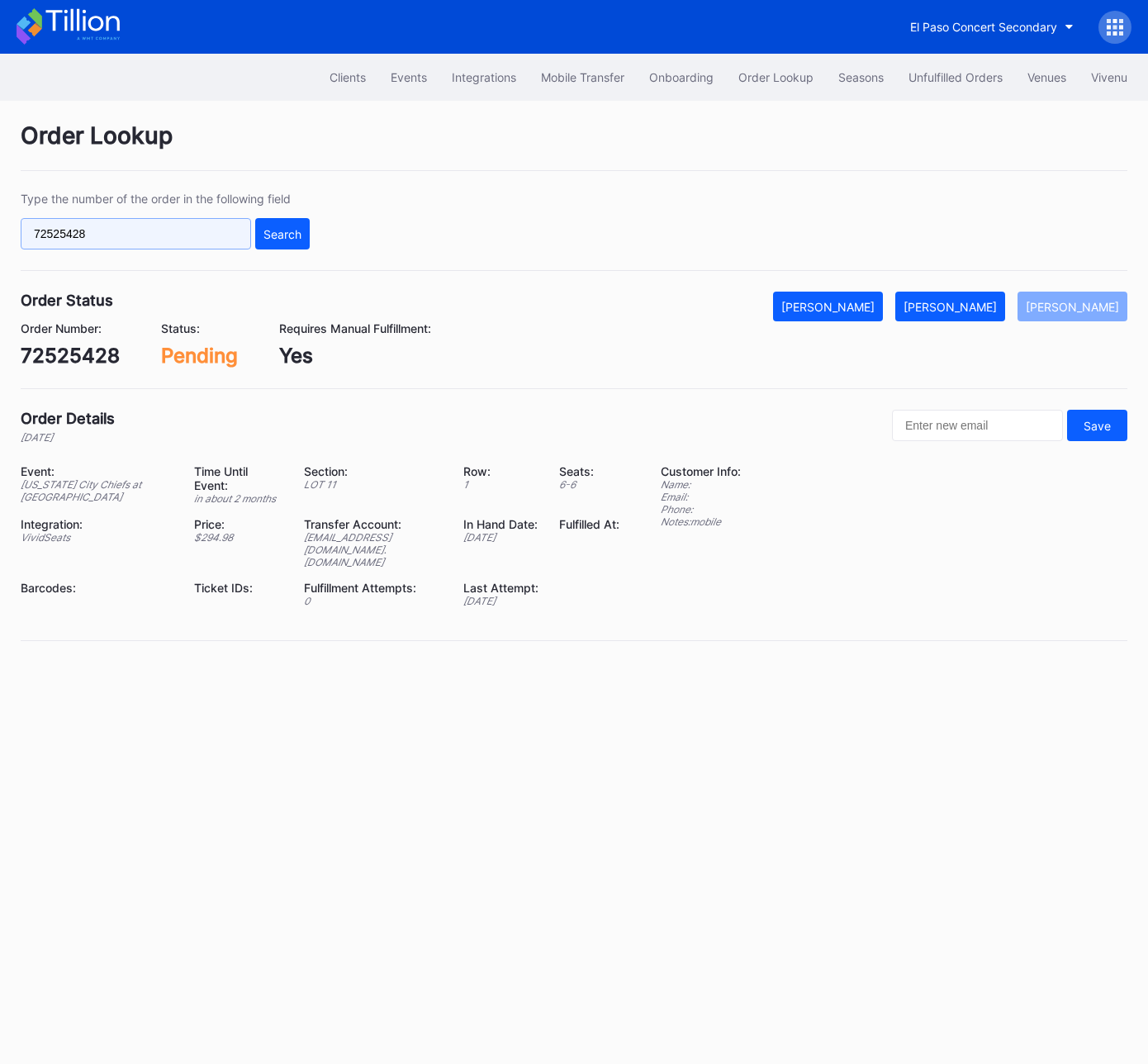
click at [208, 241] on input "72525428" at bounding box center [135, 233] width 231 height 32
paste input "3330465"
click at [304, 231] on button "Search" at bounding box center [282, 233] width 55 height 32
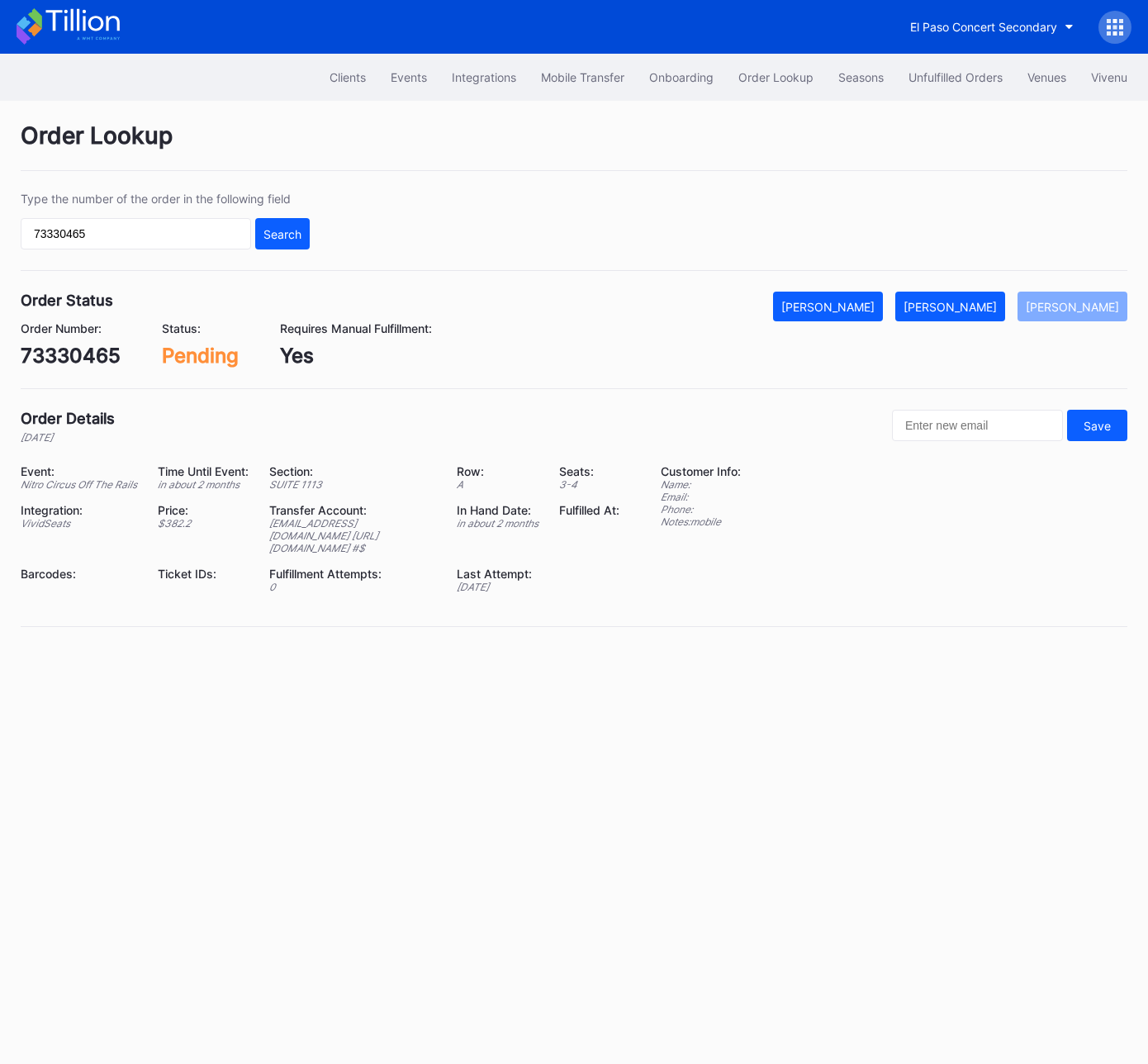
click at [198, 241] on input "73330465" at bounding box center [135, 233] width 231 height 32
paste input "vnk6tqvpw8p"
type input "vnk6tqvpw8p"
click at [298, 234] on div "Search" at bounding box center [282, 233] width 38 height 14
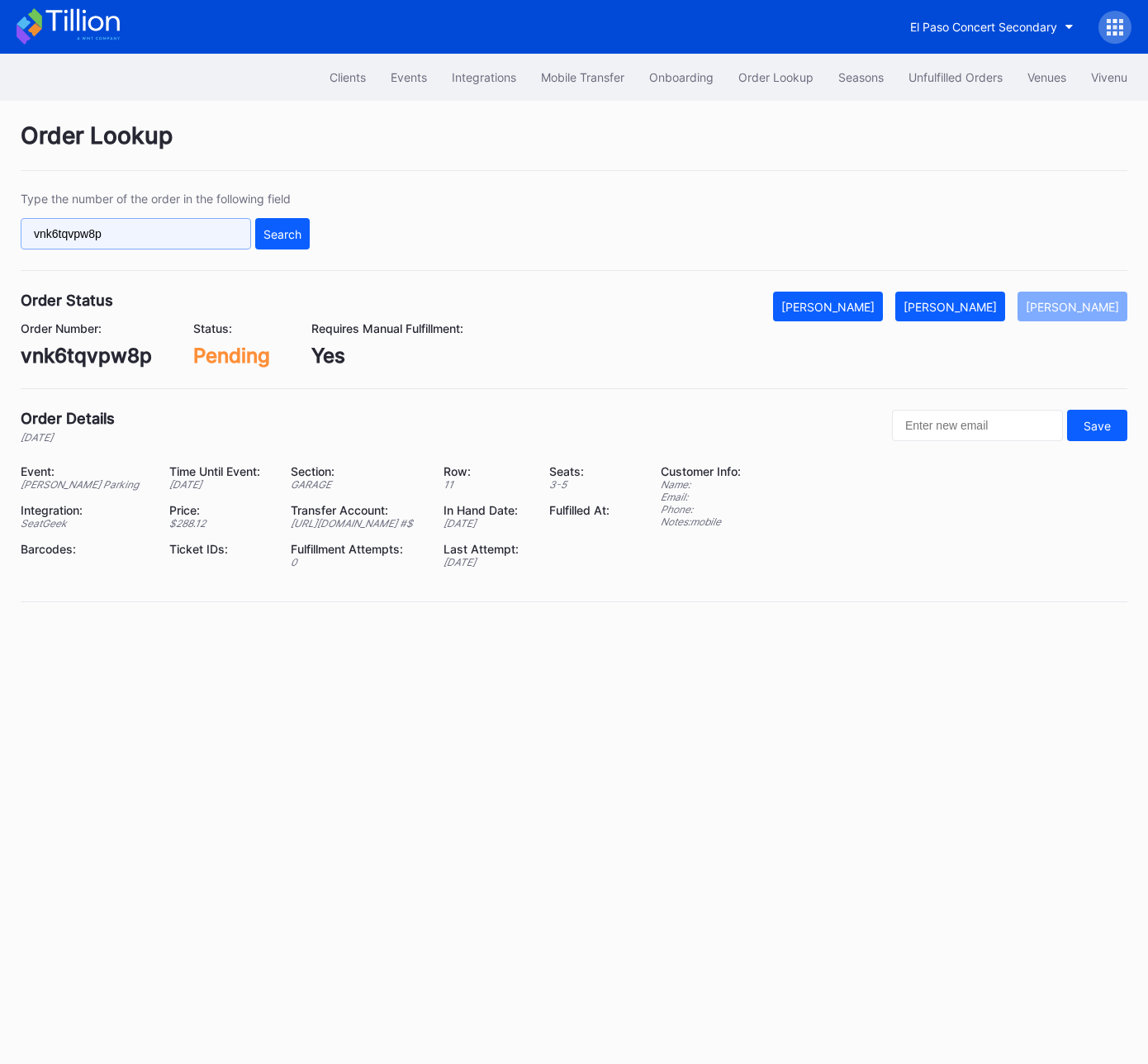
click at [215, 226] on input "vnk6tqvpw8p" at bounding box center [135, 233] width 231 height 32
paste input "558701286"
click at [289, 230] on div "Search" at bounding box center [282, 233] width 38 height 14
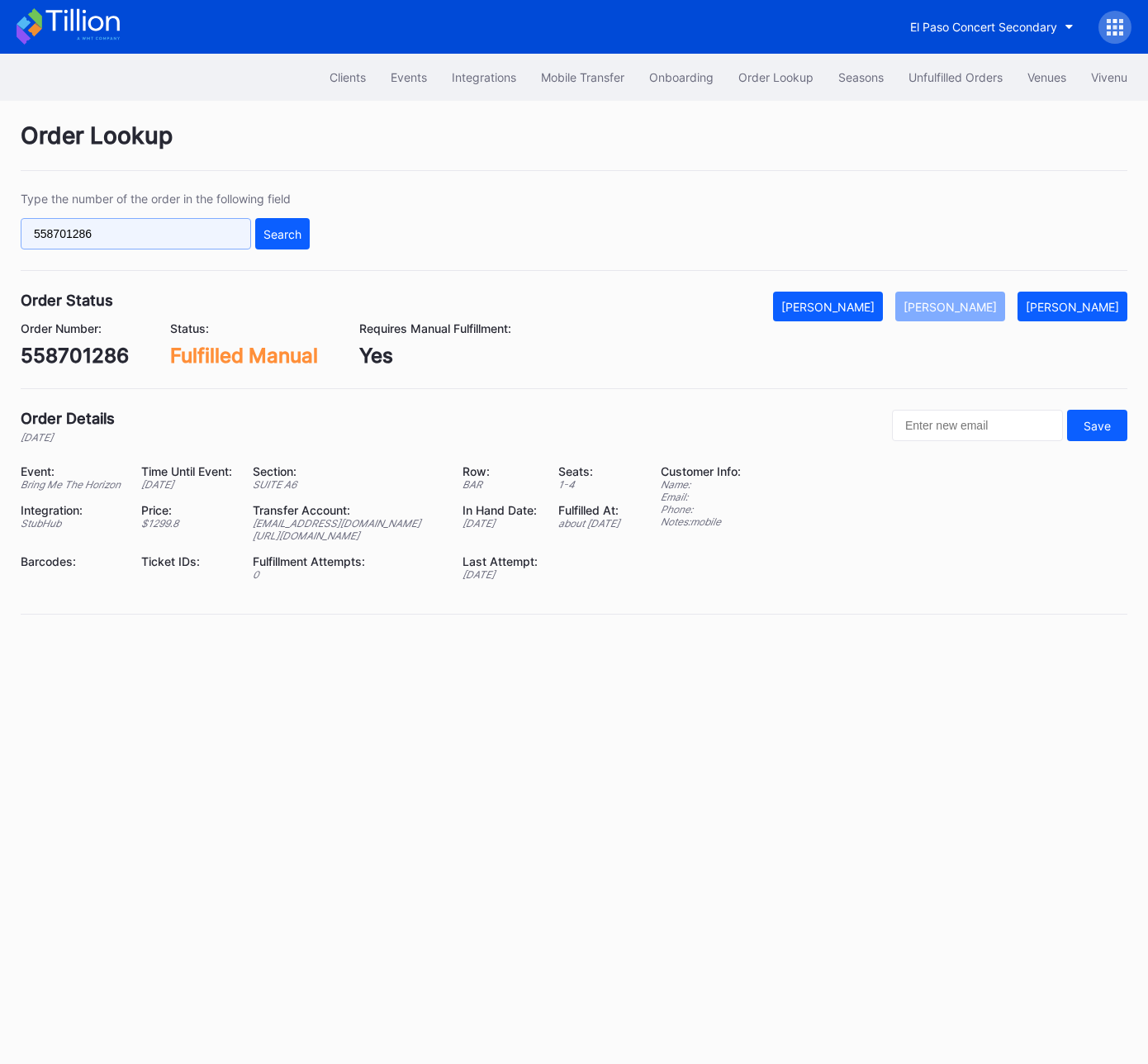
click at [168, 240] on input "558701286" at bounding box center [135, 233] width 231 height 32
paste input "72936243"
click at [194, 232] on input "55870128672936243" at bounding box center [135, 233] width 231 height 32
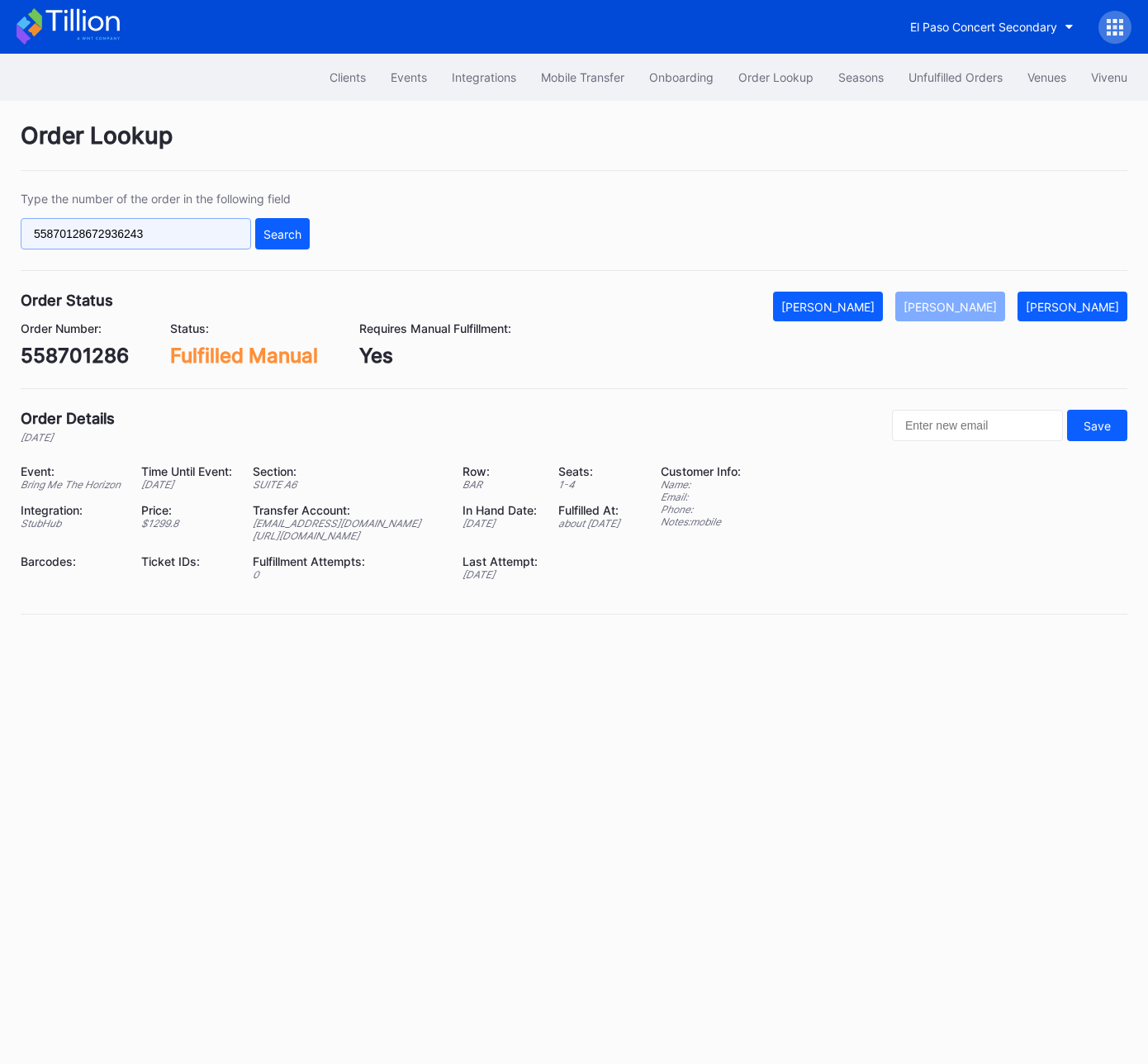
click at [193, 232] on input "55870128672936243" at bounding box center [135, 233] width 231 height 32
paste input "text"
click at [287, 233] on div "Search" at bounding box center [282, 233] width 38 height 14
click at [167, 232] on input "72936243" at bounding box center [135, 233] width 231 height 32
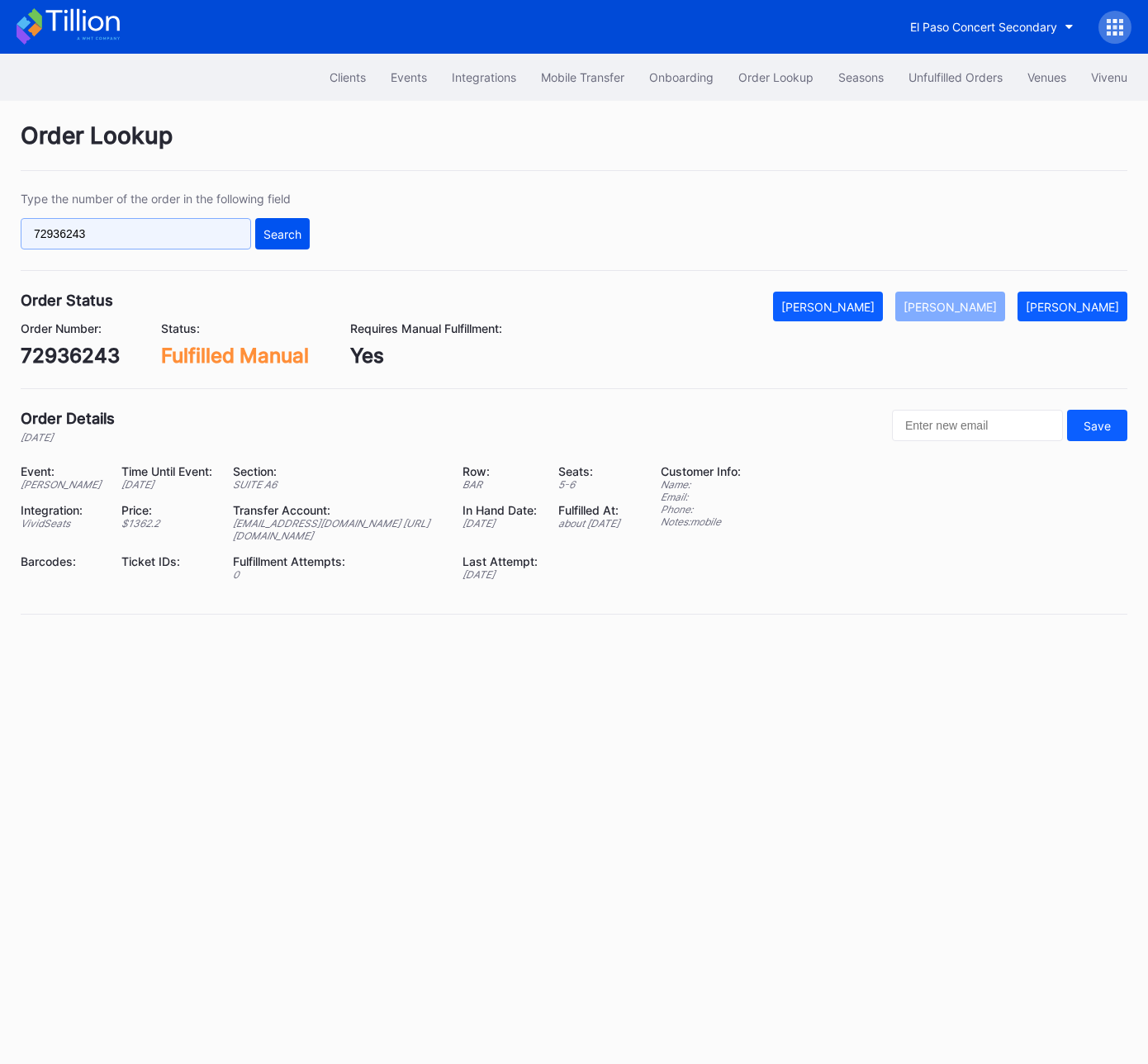
paste input "k69xa6r92x9"
click at [307, 230] on button "Search" at bounding box center [282, 233] width 55 height 32
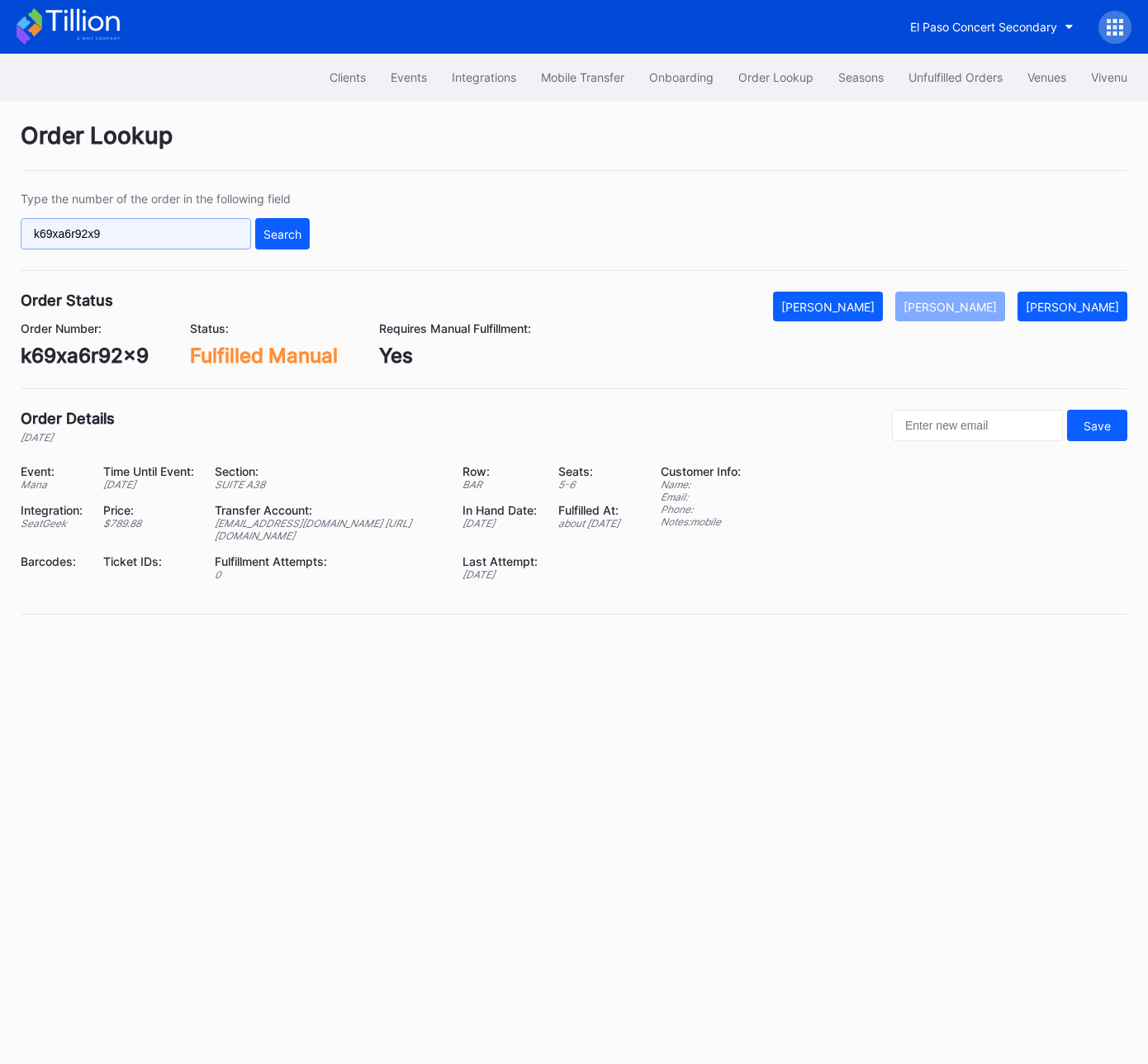
click at [190, 236] on input "k69xa6r92x9" at bounding box center [135, 233] width 231 height 32
paste input "72020055"
click at [281, 234] on div "Search" at bounding box center [282, 233] width 38 height 14
click at [156, 237] on input "72020055" at bounding box center [135, 233] width 231 height 32
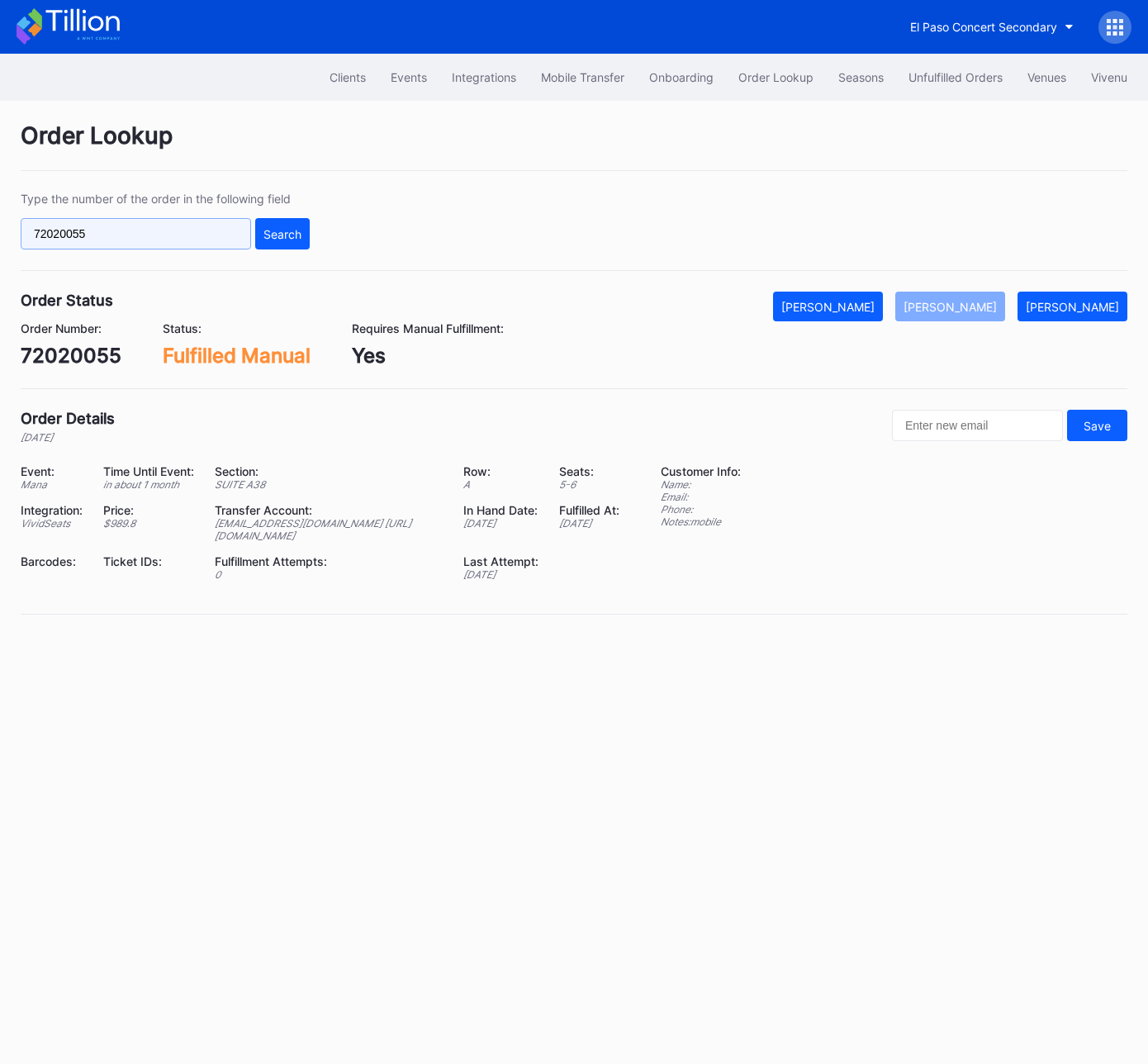
click at [156, 237] on input "72020055" at bounding box center [135, 233] width 231 height 32
paste input "739816"
click at [298, 233] on div "Search" at bounding box center [282, 233] width 38 height 14
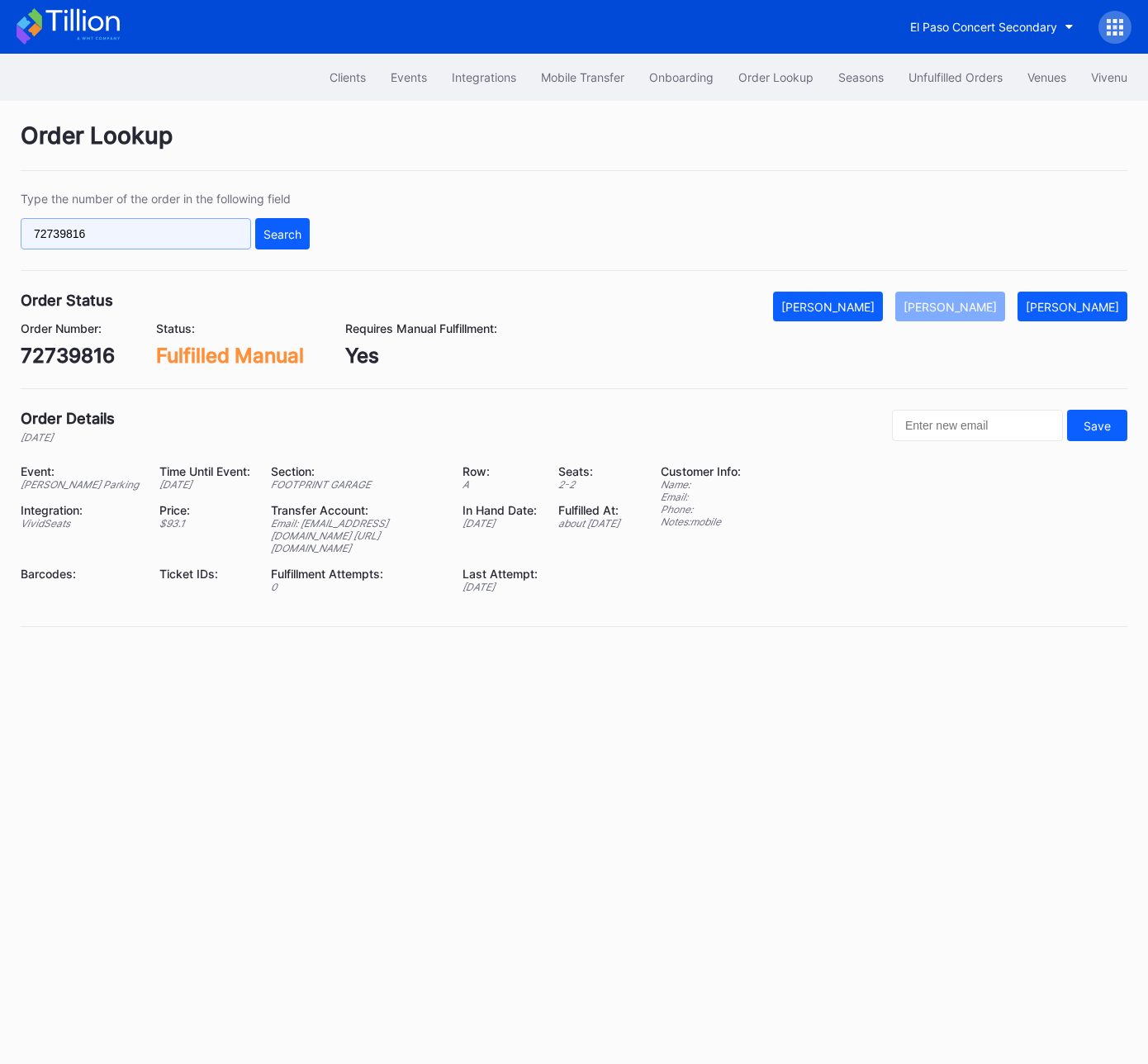
click at [229, 230] on input "72739816" at bounding box center [135, 233] width 231 height 32
drag, startPoint x: 229, startPoint y: 230, endPoint x: 264, endPoint y: 230, distance: 35.0
click at [229, 230] on input "72739816" at bounding box center [135, 233] width 231 height 32
paste input "41645"
click at [266, 230] on div "Search" at bounding box center [282, 233] width 38 height 14
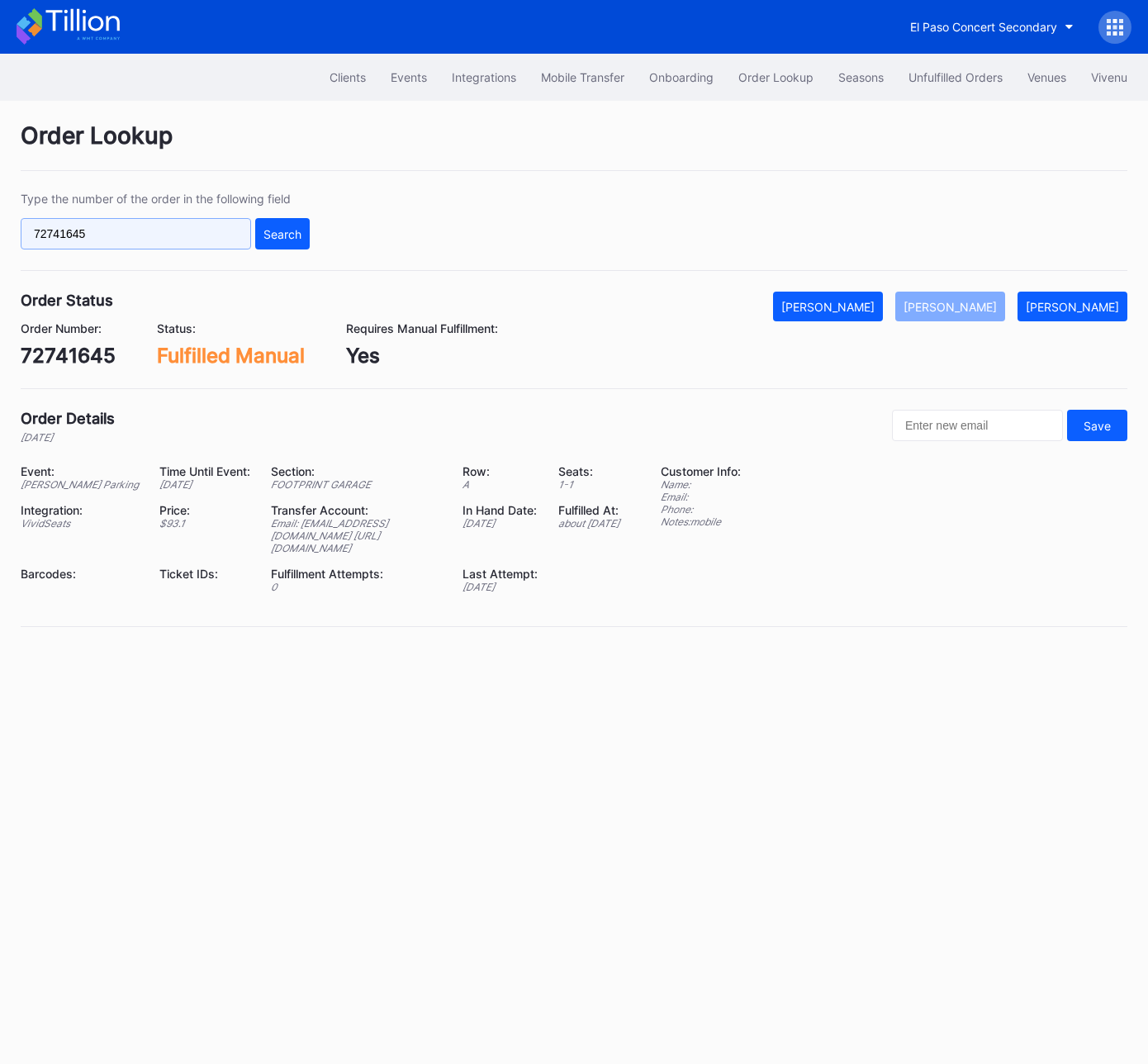
click at [223, 230] on input "72741645" at bounding box center [135, 233] width 231 height 32
paste input "888434"
click at [272, 228] on div "Search" at bounding box center [282, 233] width 38 height 14
click at [214, 230] on input "72888434" at bounding box center [135, 233] width 231 height 32
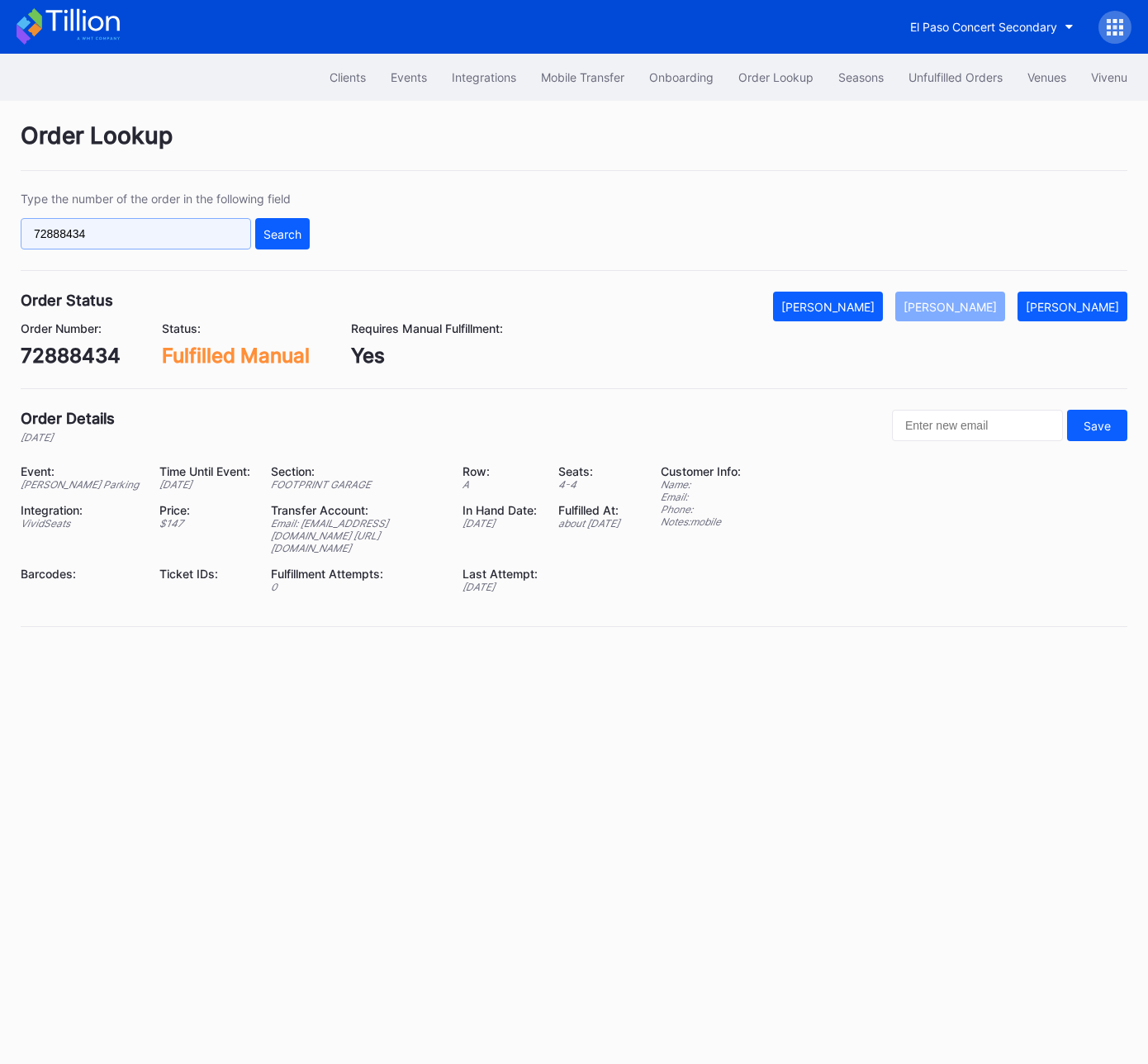
click at [214, 230] on input "72888434" at bounding box center [135, 233] width 231 height 32
paste input "934873"
click at [281, 230] on div "Search" at bounding box center [282, 233] width 38 height 14
click at [192, 237] on input "72934873" at bounding box center [135, 233] width 231 height 32
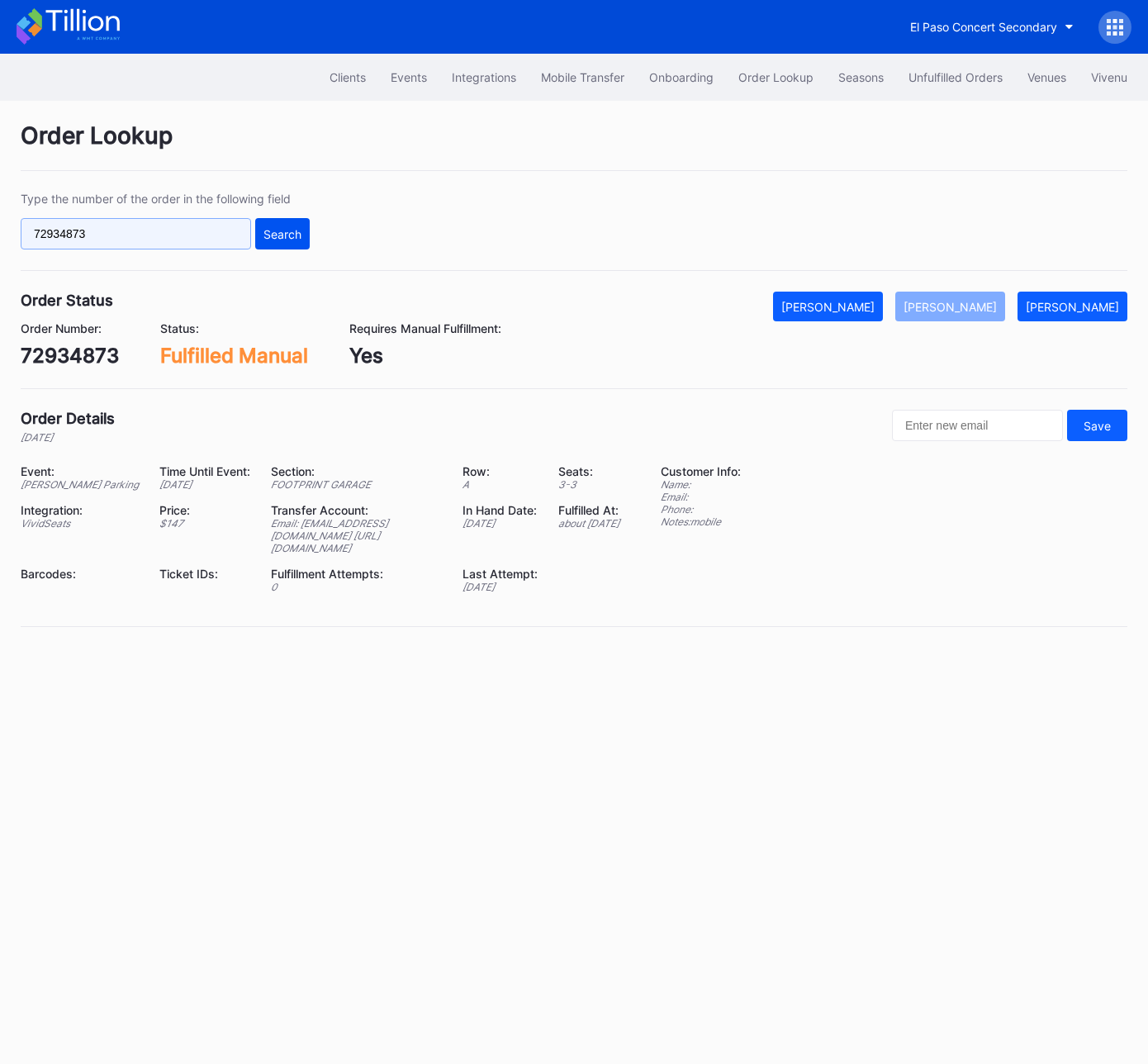
paste input "660124"
type input "72660124"
click at [296, 230] on div "Search" at bounding box center [282, 233] width 38 height 14
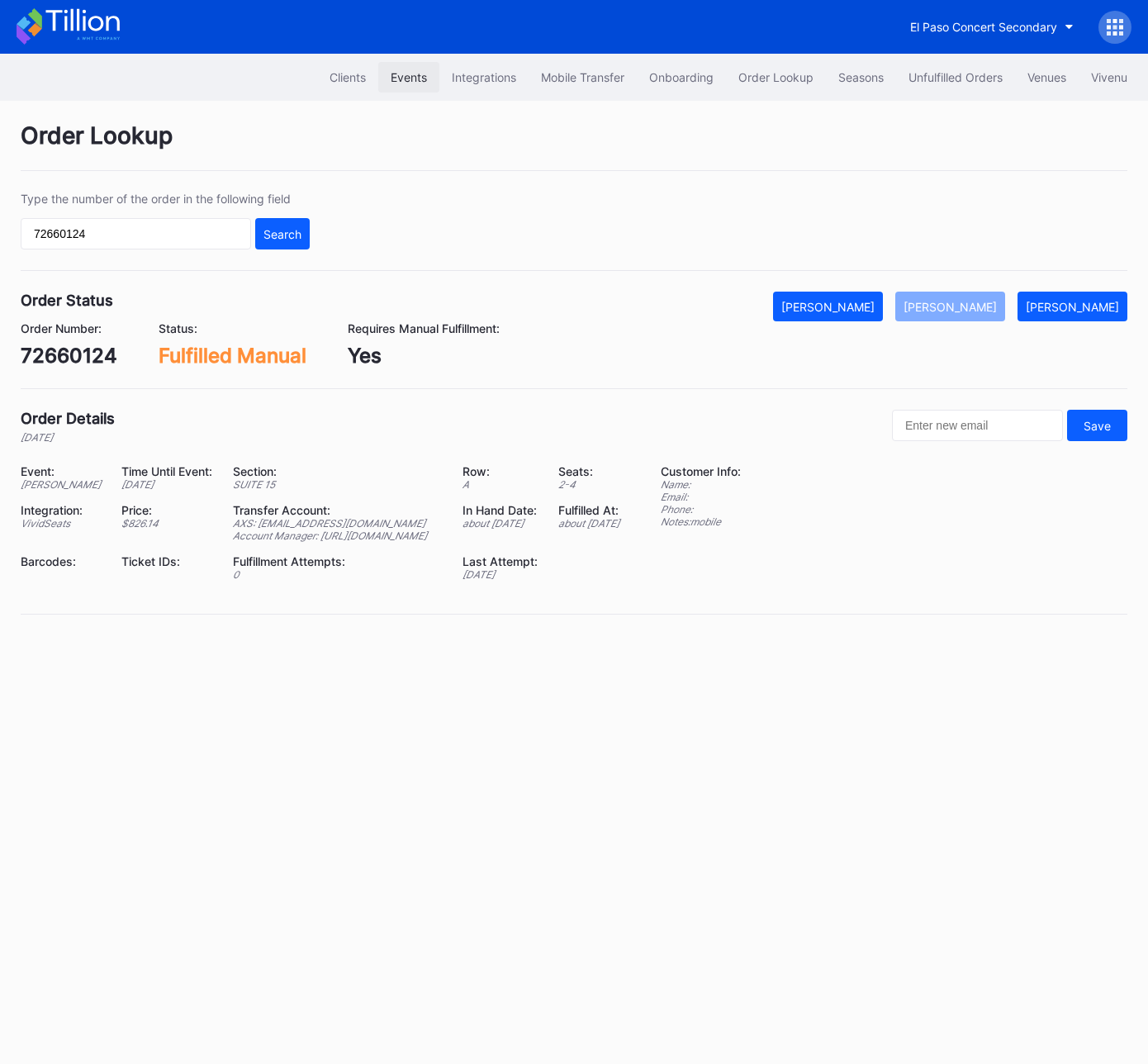
click at [416, 207] on div "Type the number of the order in the following field 72660124 Search" at bounding box center [574, 230] width 1107 height 80
click at [395, 74] on div "Events" at bounding box center [409, 77] width 37 height 14
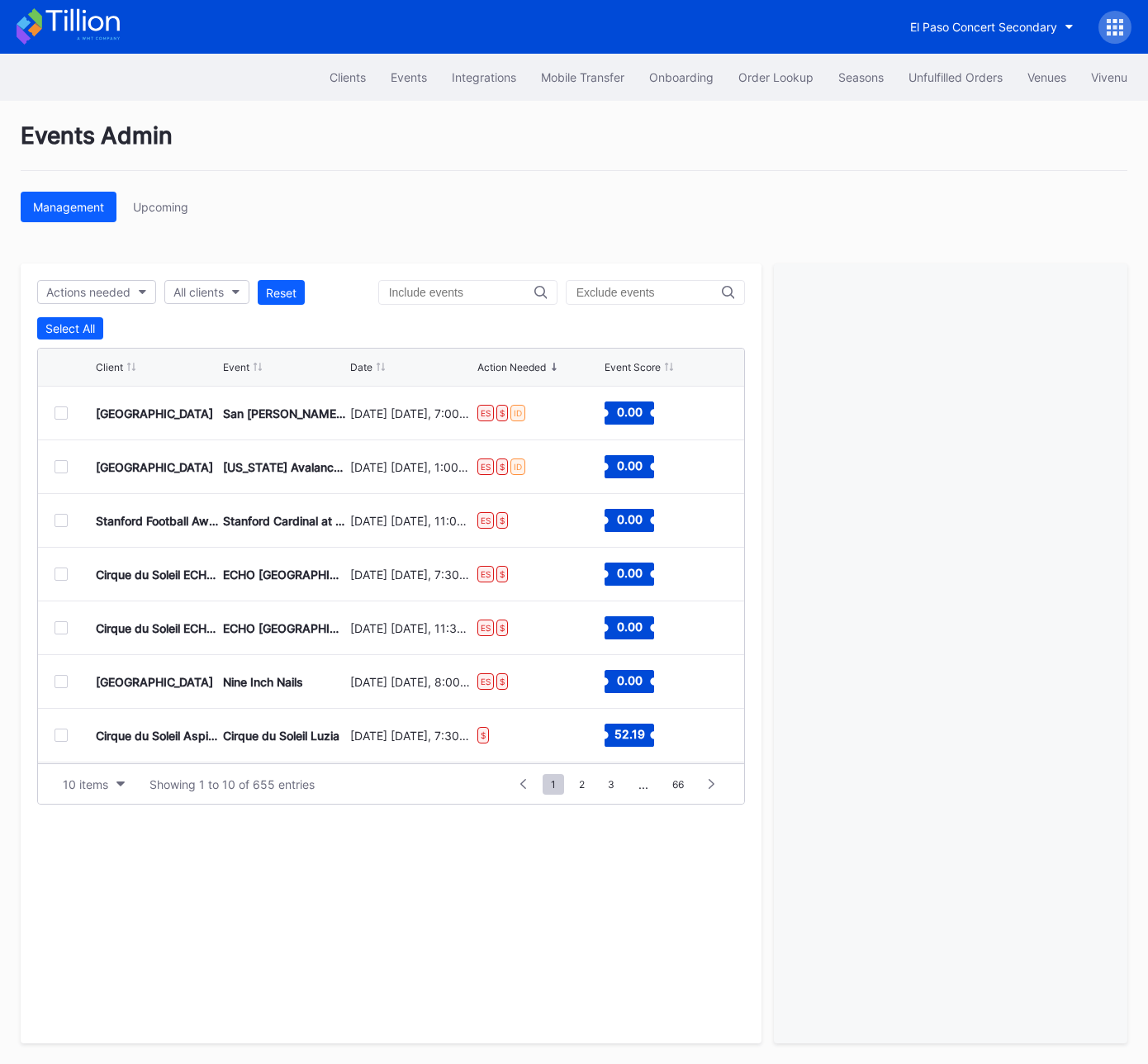
click at [61, 416] on div at bounding box center [61, 413] width 13 height 13
click at [50, 408] on div "Prudential Center Secondary San [PERSON_NAME] Sharks at [US_STATE] Devils [DATE…" at bounding box center [391, 413] width 706 height 54
click at [60, 416] on div at bounding box center [61, 413] width 13 height 13
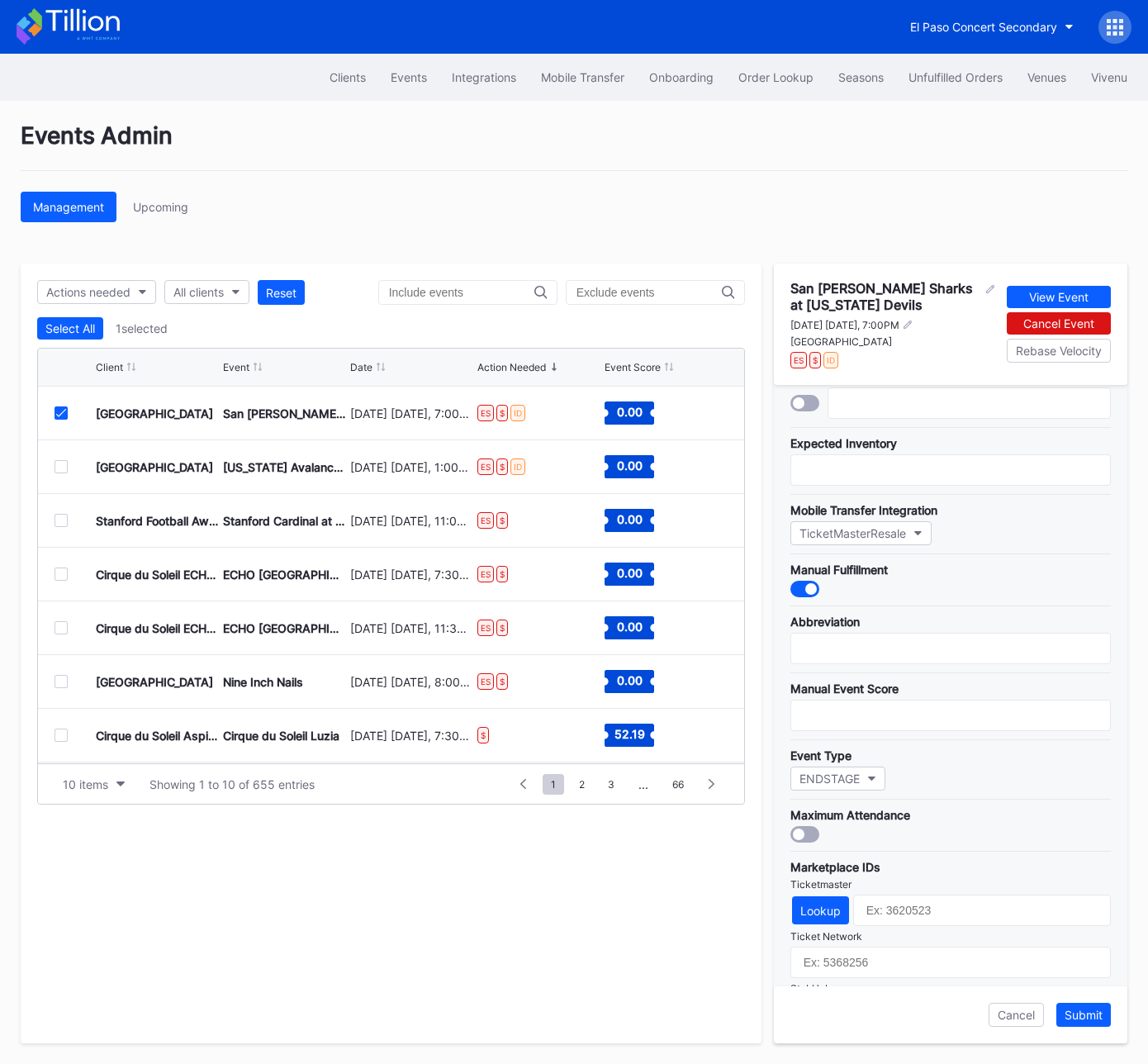
scroll to position [261, 0]
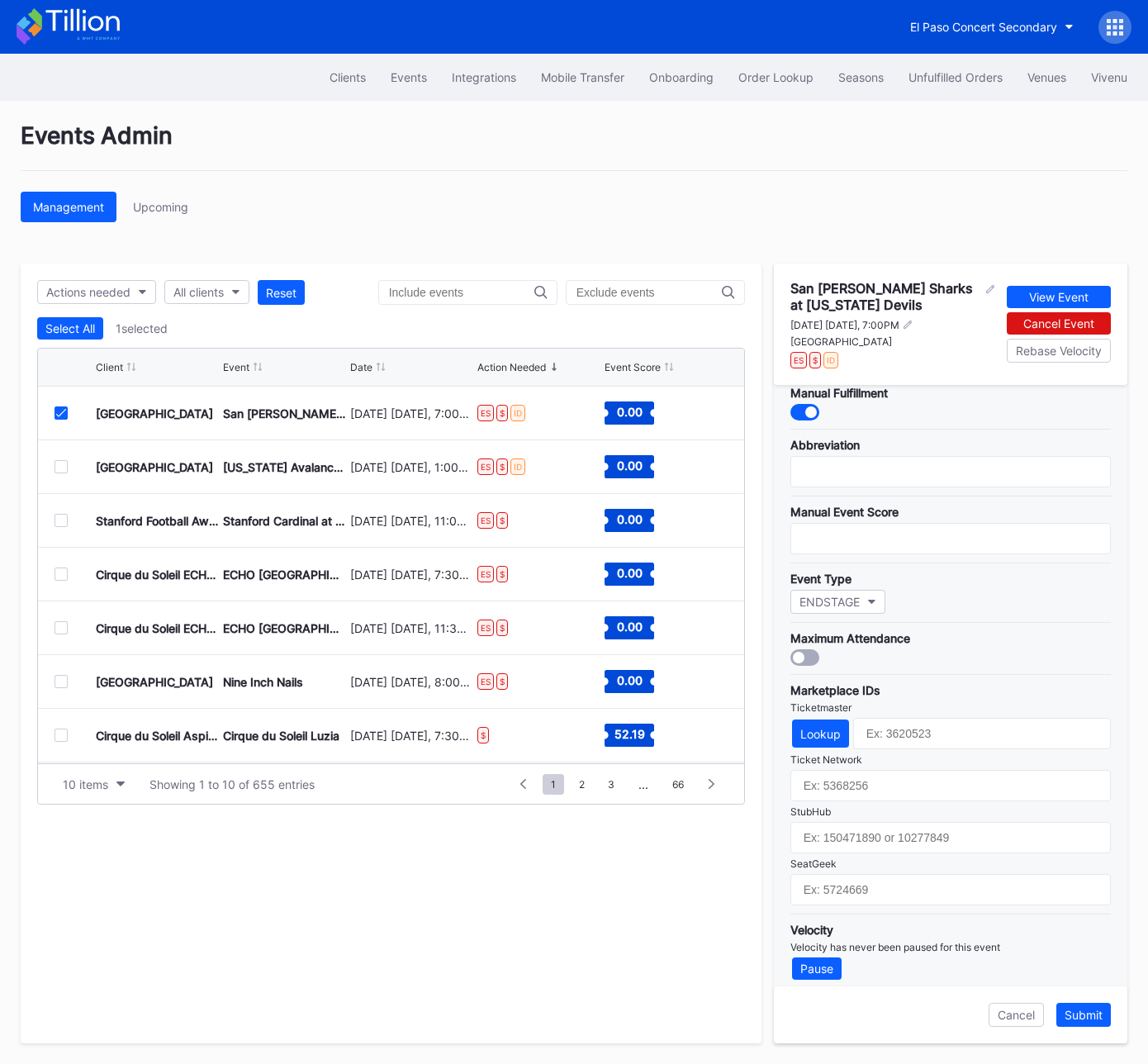
click at [61, 415] on icon at bounding box center [61, 413] width 10 height 9
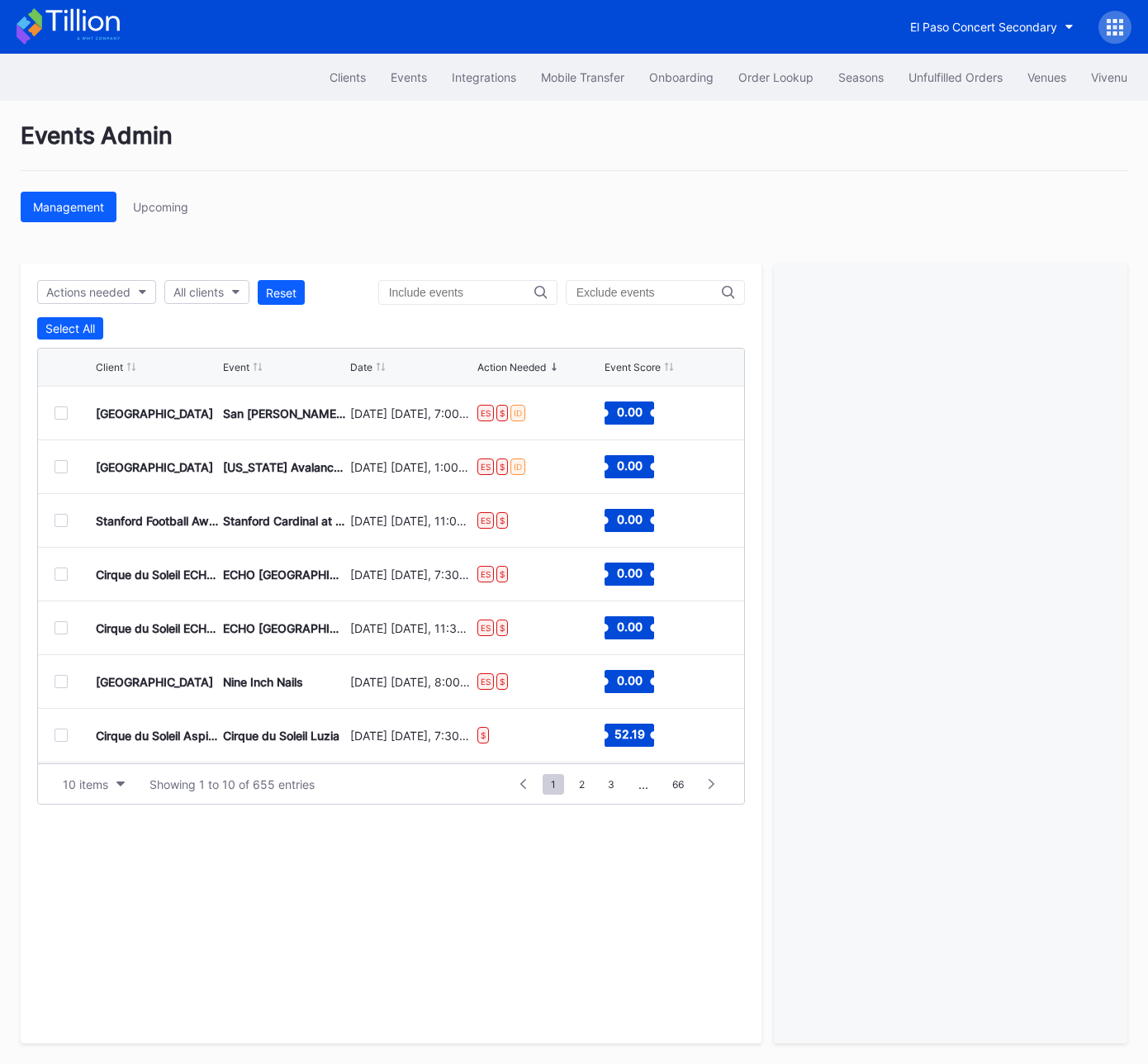
click at [56, 519] on div at bounding box center [61, 520] width 13 height 13
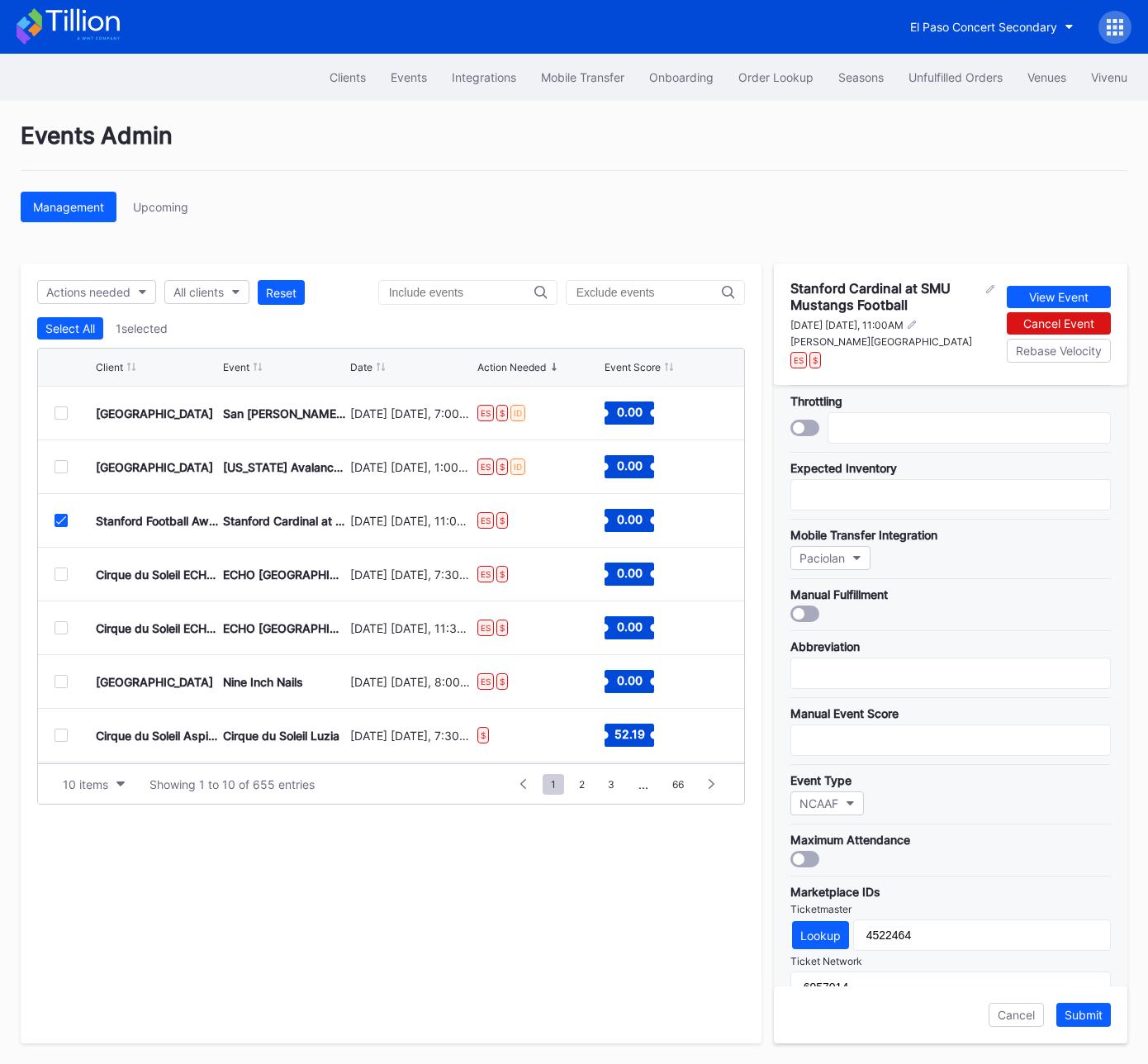
scroll to position [312, 0]
